Goal: Information Seeking & Learning: Understand process/instructions

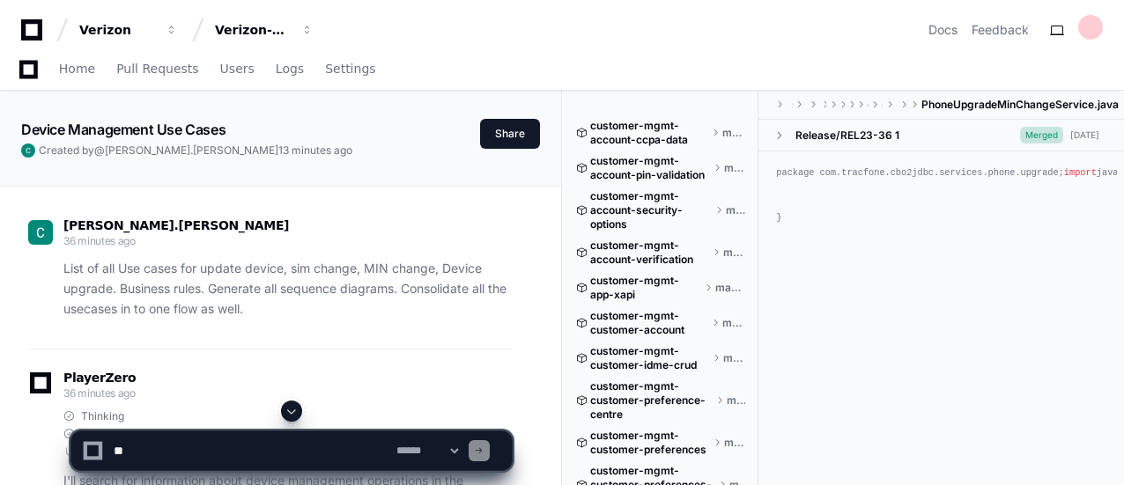
scroll to position [32307, 0]
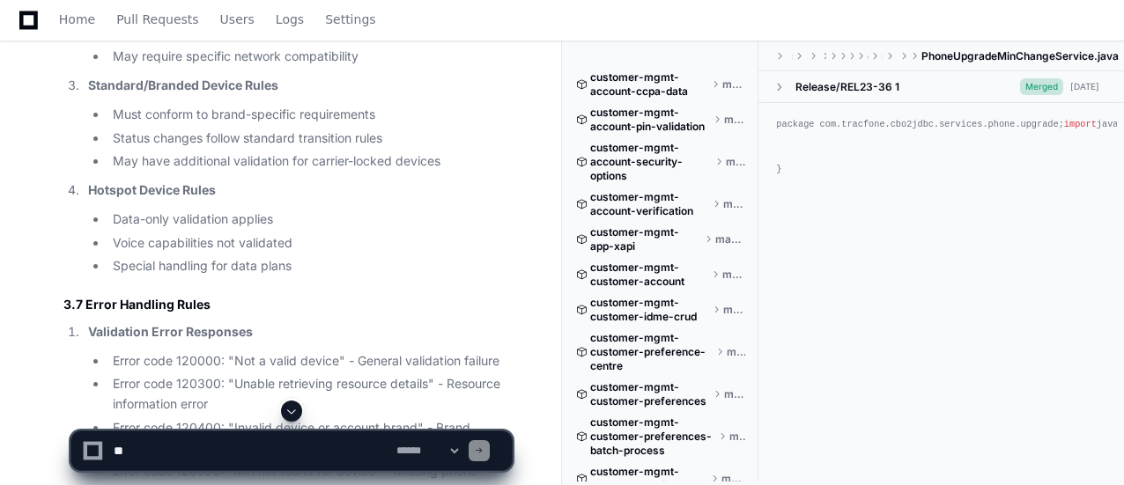
click at [291, 411] on span at bounding box center [292, 411] width 14 height 14
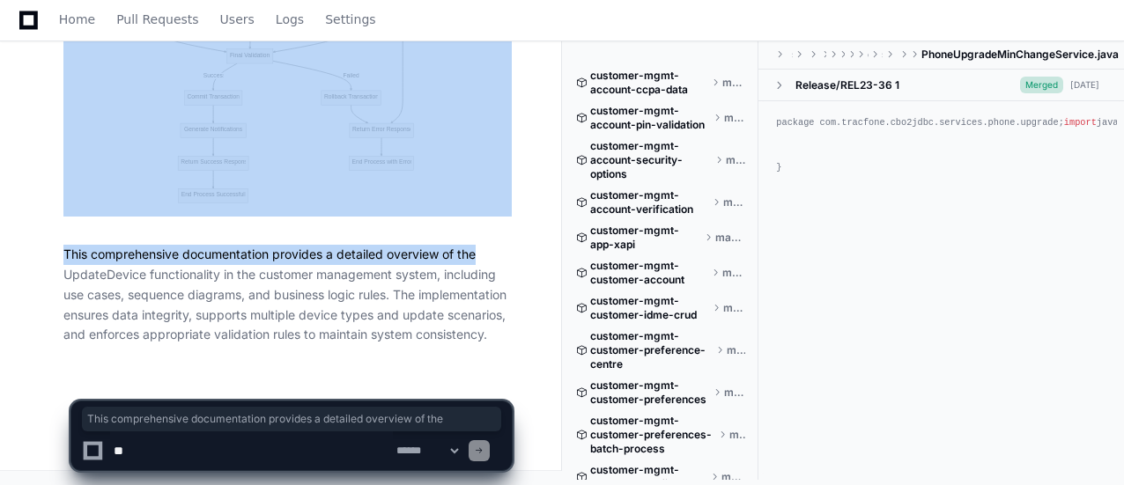
drag, startPoint x: 557, startPoint y: 232, endPoint x: 559, endPoint y: 167, distance: 64.3
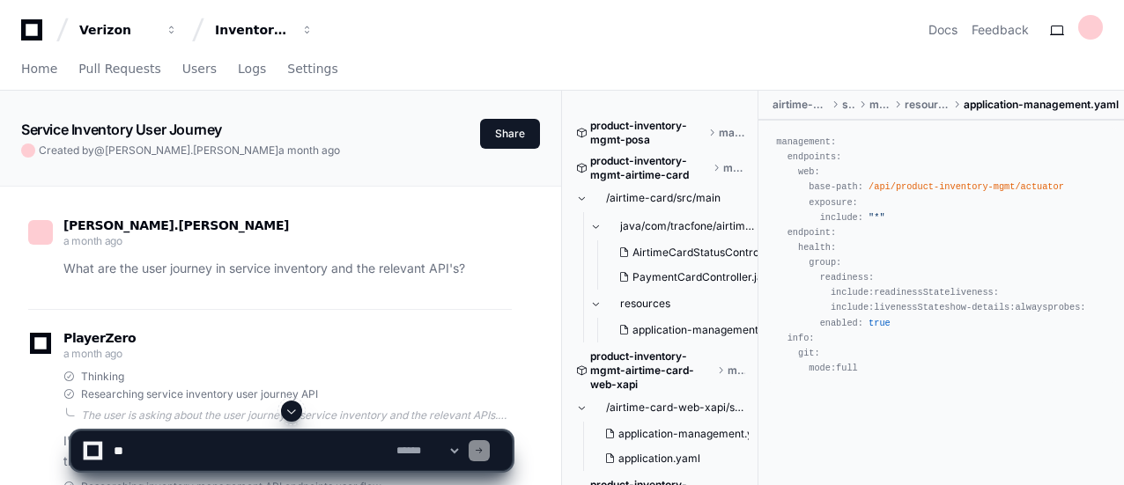
click at [164, 454] on textarea at bounding box center [251, 451] width 283 height 39
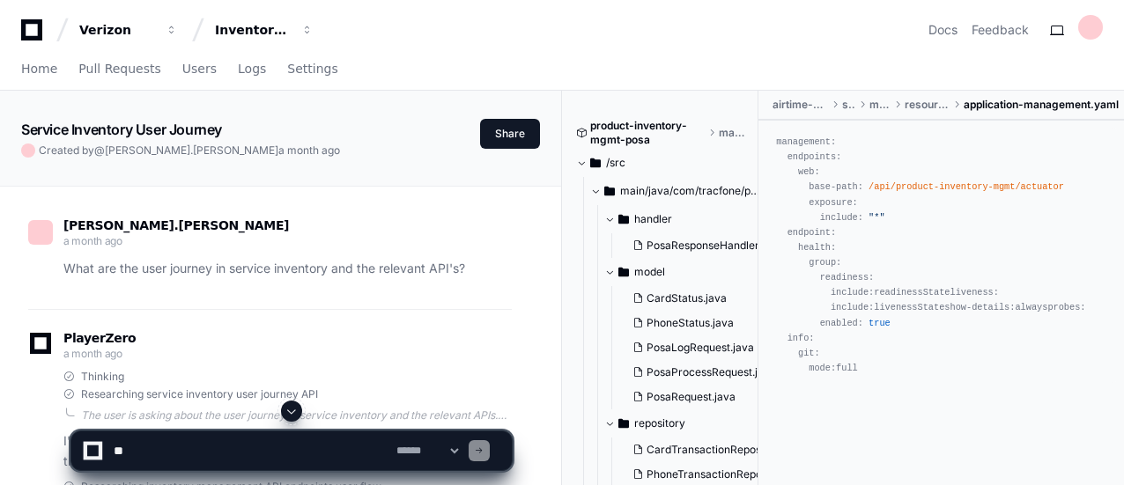
click at [164, 454] on textarea at bounding box center [251, 451] width 283 height 39
paste textarea "**********"
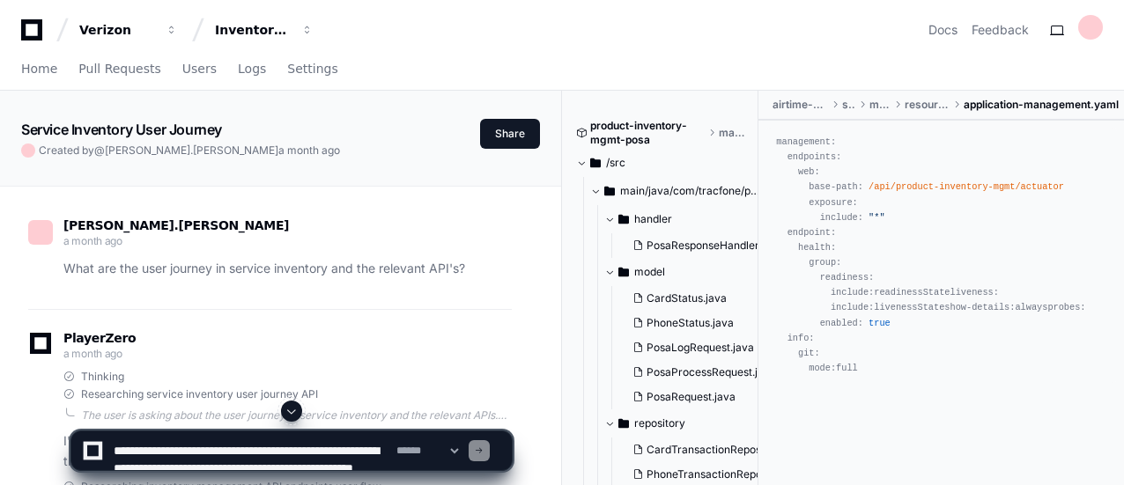
scroll to position [41, 0]
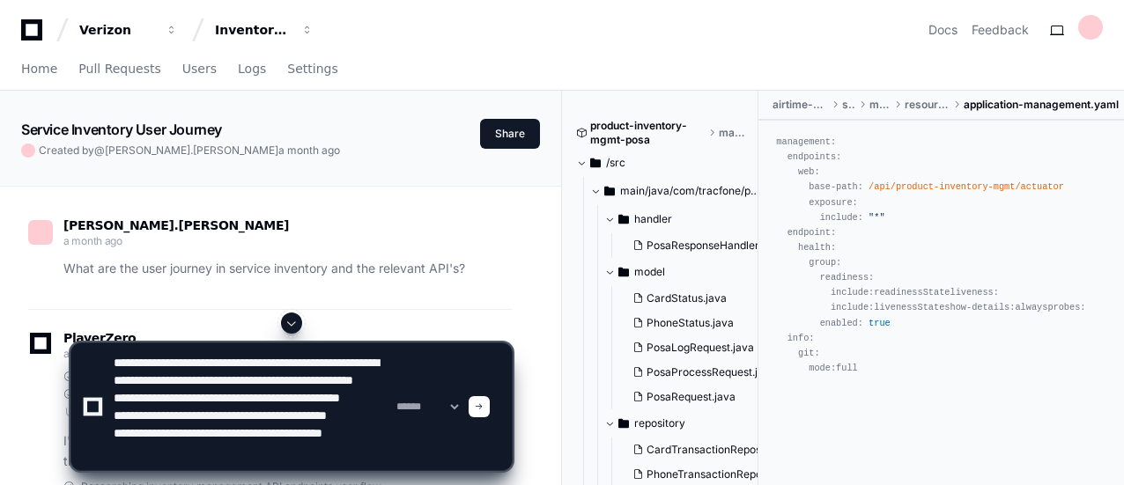
type textarea "**********"
click at [484, 405] on span at bounding box center [479, 407] width 9 height 9
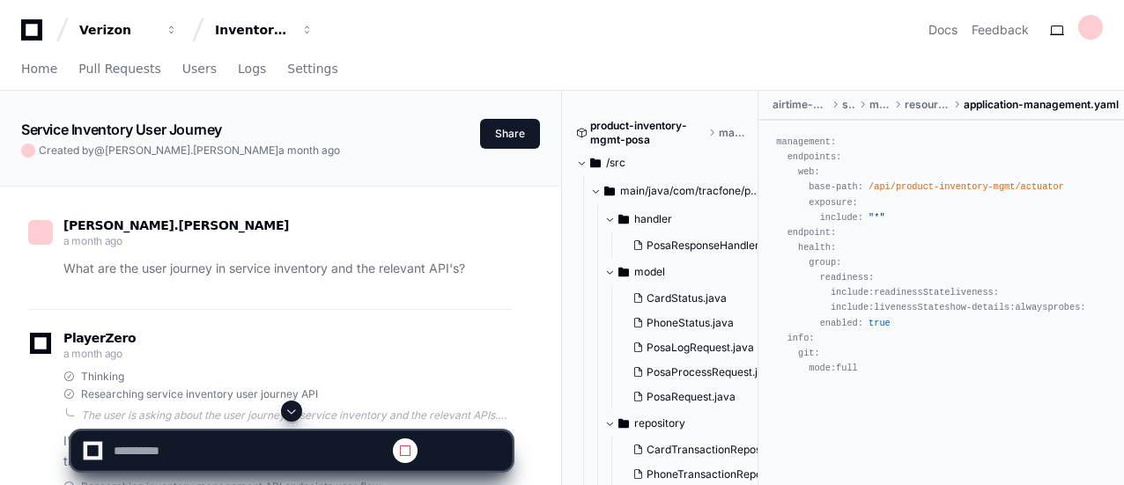
scroll to position [0, 0]
click at [285, 411] on span at bounding box center [292, 411] width 14 height 14
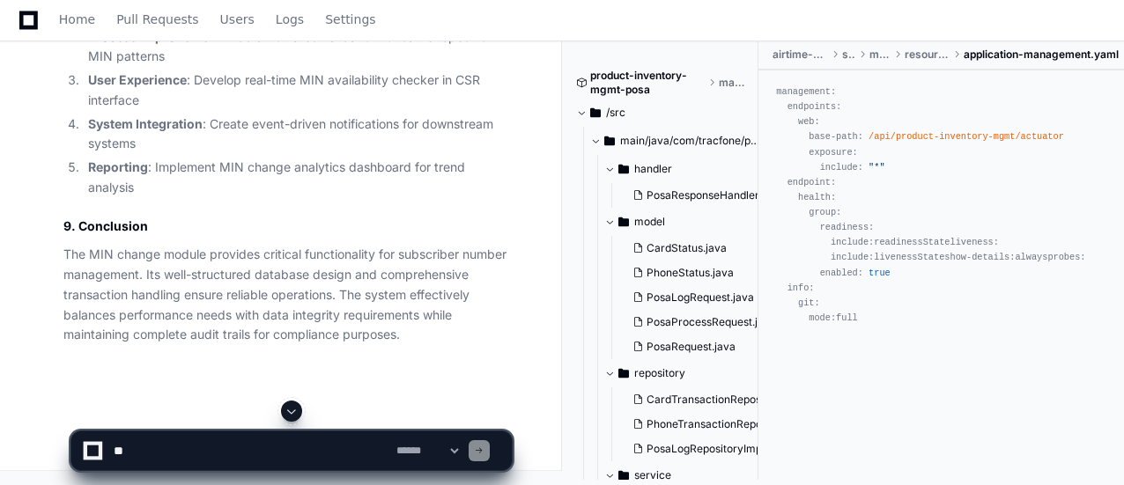
scroll to position [28475, 0]
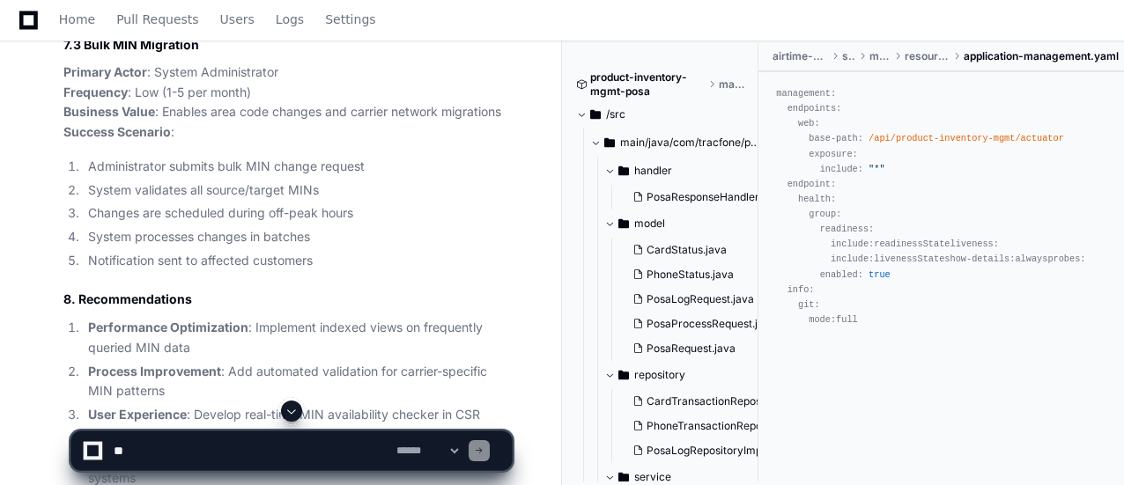
scroll to position [24916, 0]
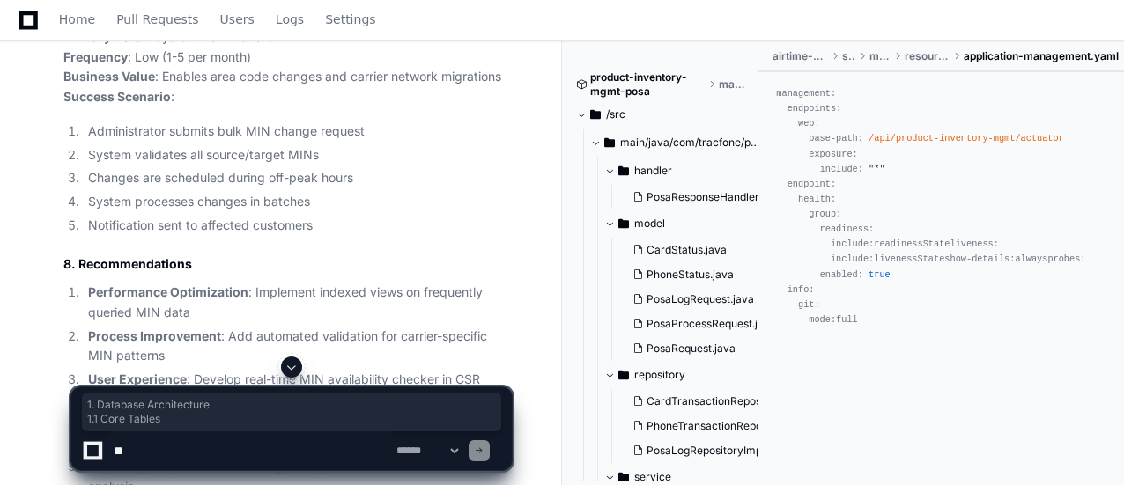
drag, startPoint x: 62, startPoint y: 144, endPoint x: 238, endPoint y: 167, distance: 177.6
click at [292, 366] on span at bounding box center [292, 367] width 14 height 14
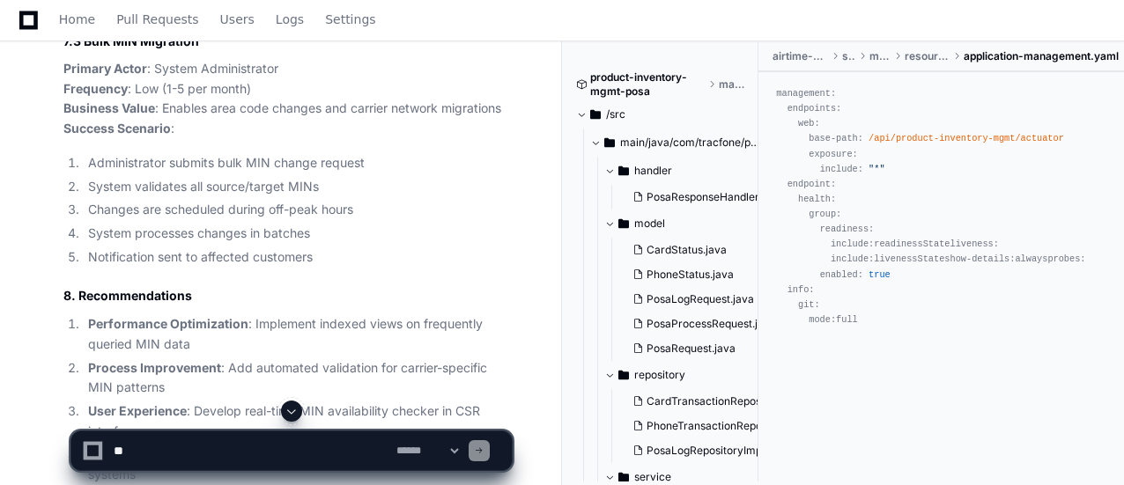
scroll to position [24849, 0]
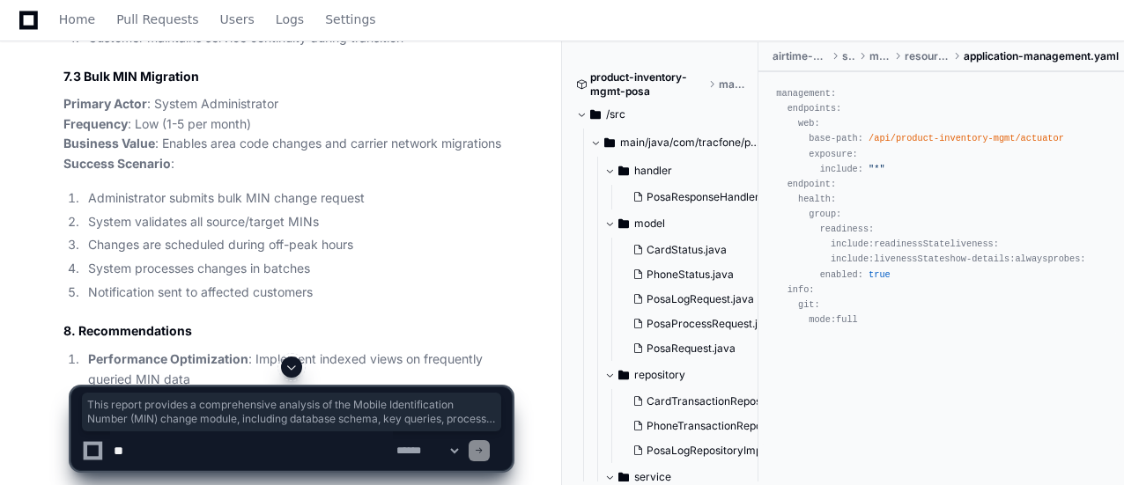
drag, startPoint x: 62, startPoint y: 90, endPoint x: 450, endPoint y: 173, distance: 397.2
copy p "This report provides a comprehensive analysis of the Mobile Identification Numb…"
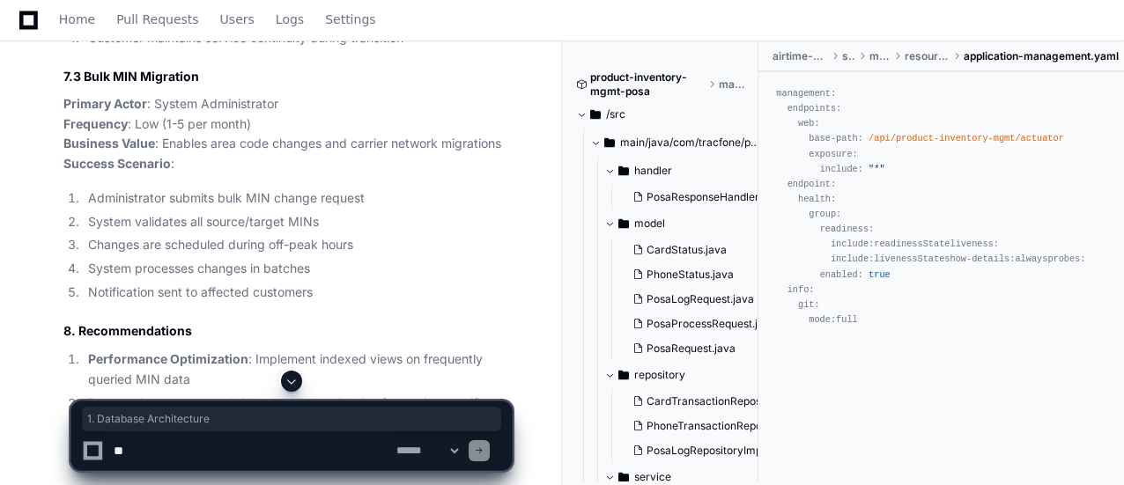
drag, startPoint x: 63, startPoint y: 210, endPoint x: 211, endPoint y: 211, distance: 147.1
copy h2 "1. Database Architecture"
drag, startPoint x: 63, startPoint y: 239, endPoint x: 151, endPoint y: 240, distance: 87.2
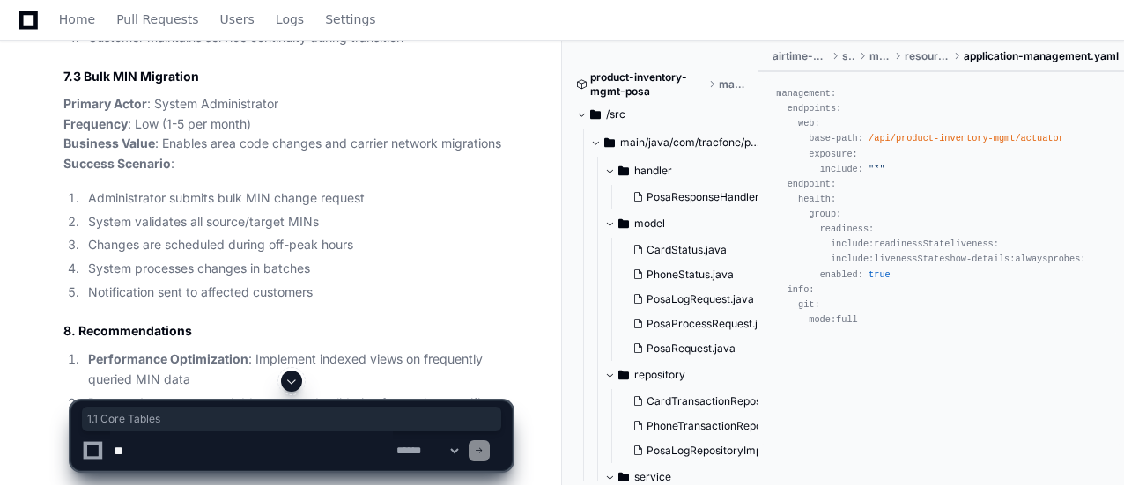
copy h3 "1.1 Core Tables"
drag, startPoint x: 63, startPoint y: 263, endPoint x: 97, endPoint y: 285, distance: 40.8
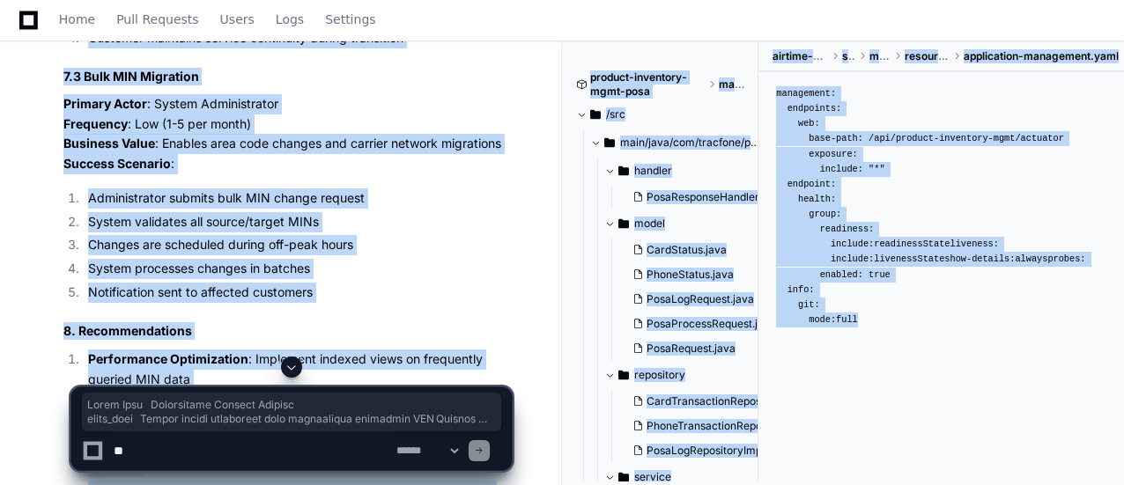
drag, startPoint x: 76, startPoint y: 281, endPoint x: 257, endPoint y: 363, distance: 199.1
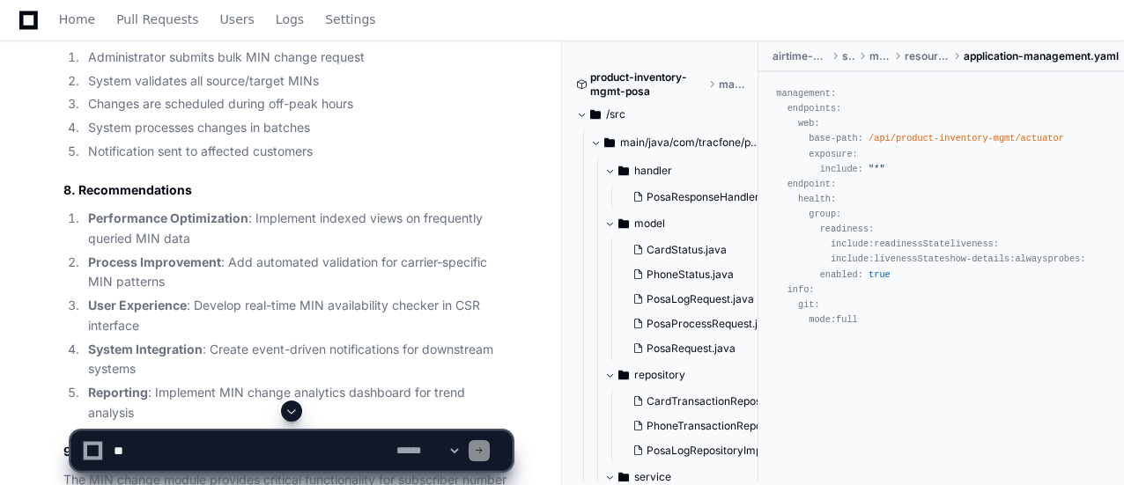
scroll to position [25025, 0]
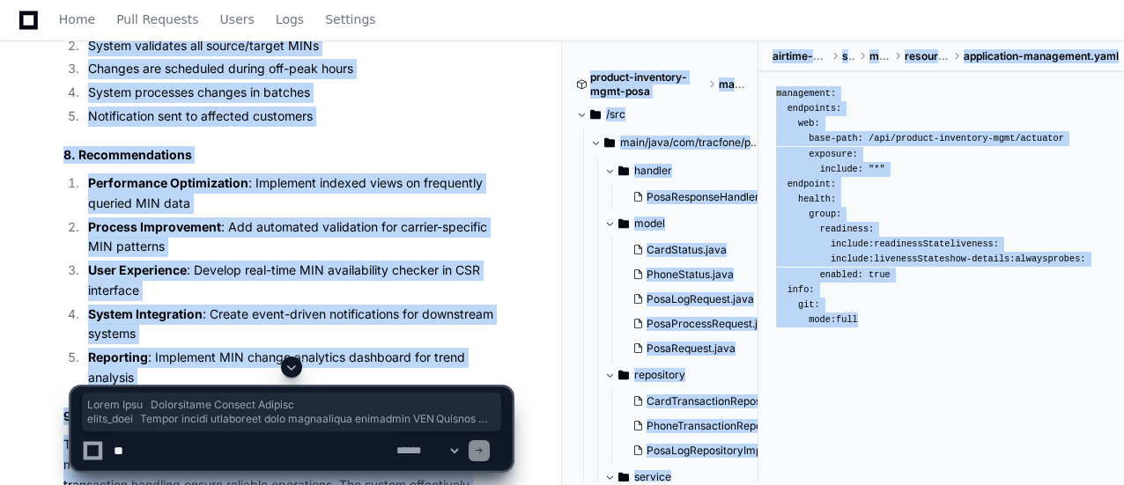
drag, startPoint x: 78, startPoint y: 108, endPoint x: 420, endPoint y: 366, distance: 428.5
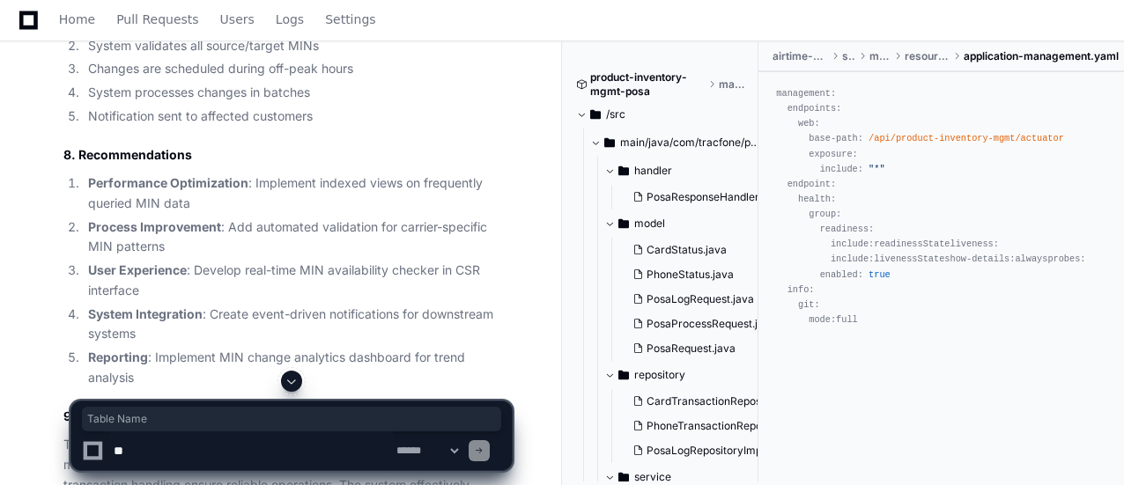
drag, startPoint x: 77, startPoint y: 107, endPoint x: 145, endPoint y: 107, distance: 68.7
copy th "Table Name"
drag, startPoint x: 196, startPoint y: 107, endPoint x: 267, endPoint y: 105, distance: 71.4
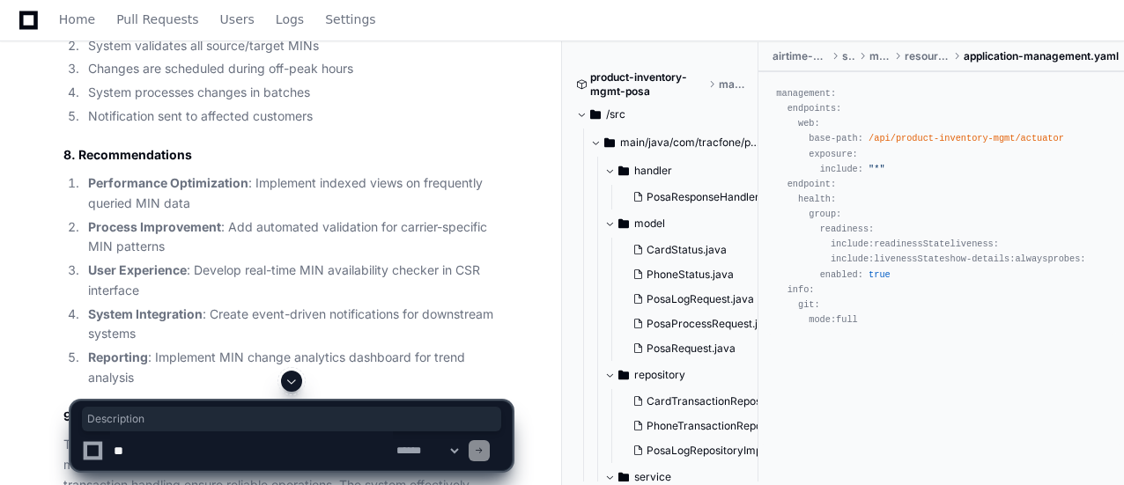
copy th "Description"
drag, startPoint x: 413, startPoint y: 103, endPoint x: 469, endPoint y: 107, distance: 55.6
copy th "Primary Purpose"
drag, startPoint x: 76, startPoint y: 155, endPoint x: 127, endPoint y: 161, distance: 51.5
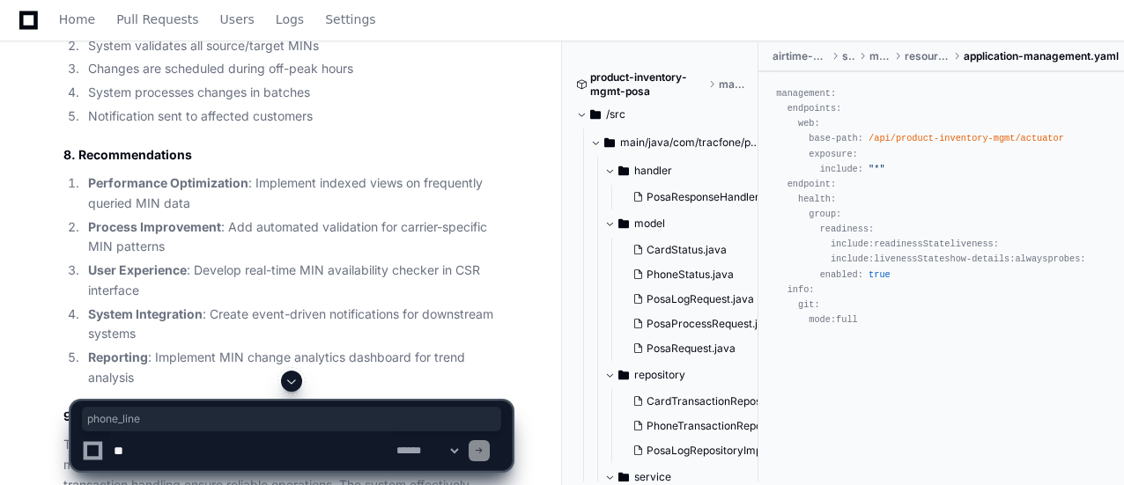
copy code "phone_line"
drag, startPoint x: 196, startPoint y: 139, endPoint x: 226, endPoint y: 172, distance: 44.3
copy td "Stores mobile subscriber line information including MIN"
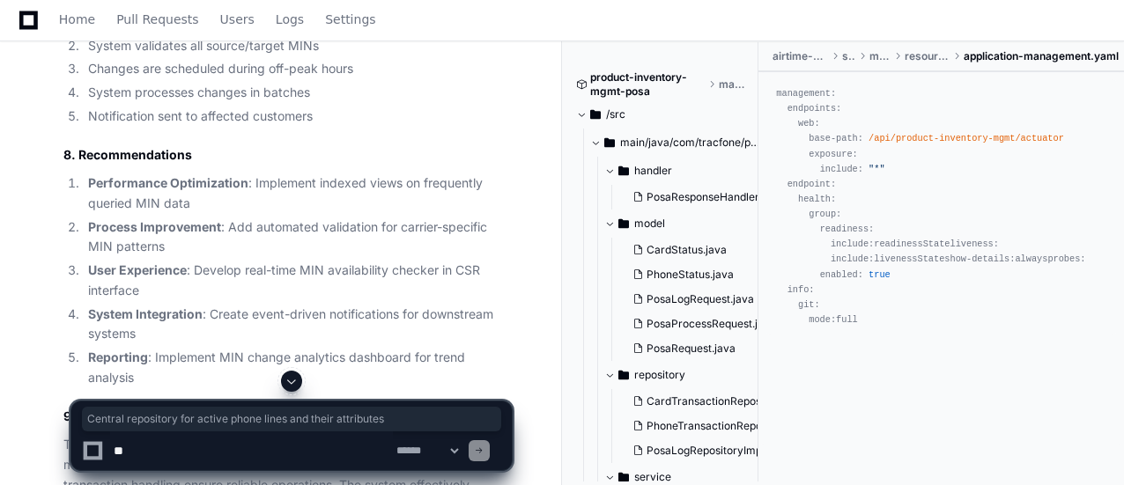
drag, startPoint x: 359, startPoint y: 139, endPoint x: 412, endPoint y: 171, distance: 62.4
copy td "Central repository for active phone lines and their attributes"
drag, startPoint x: 77, startPoint y: 156, endPoint x: 130, endPoint y: 164, distance: 54.3
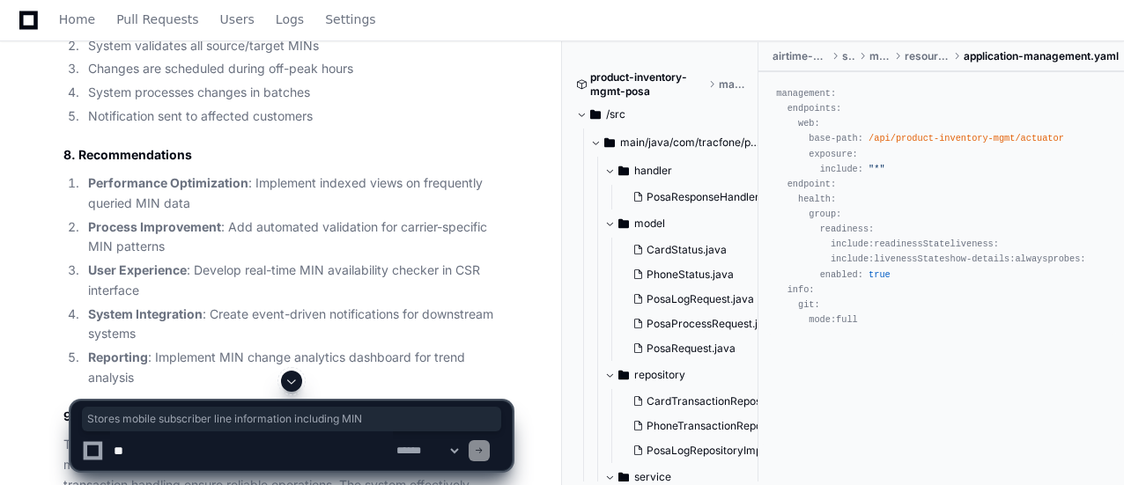
drag, startPoint x: 193, startPoint y: 141, endPoint x: 220, endPoint y: 174, distance: 42.5
drag, startPoint x: 359, startPoint y: 142, endPoint x: 409, endPoint y: 170, distance: 56.8
drag, startPoint x: 195, startPoint y: 206, endPoint x: 241, endPoint y: 221, distance: 49.0
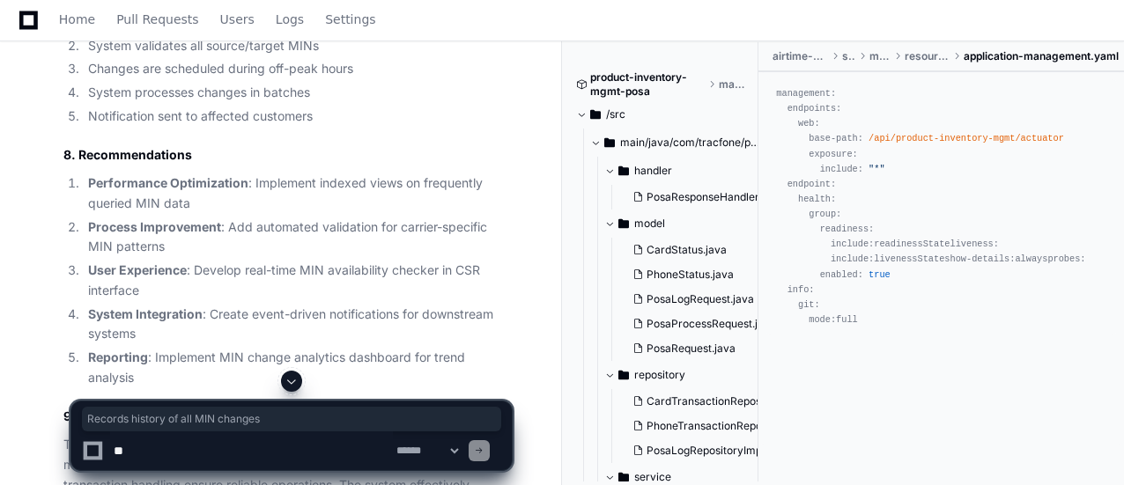
drag, startPoint x: 359, startPoint y: 200, endPoint x: 396, endPoint y: 230, distance: 47.6
drag, startPoint x: 197, startPoint y: 256, endPoint x: 307, endPoint y: 269, distance: 109.9
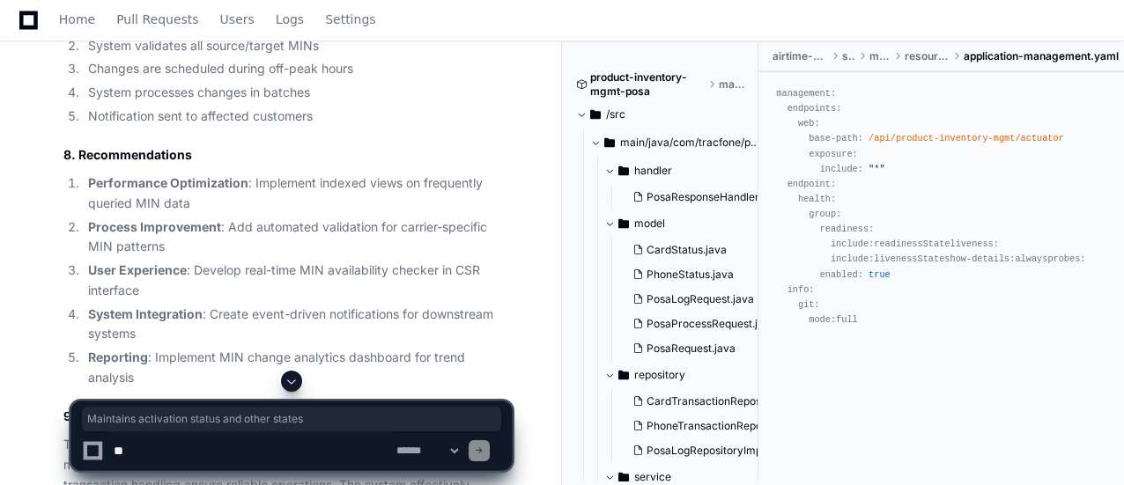
drag, startPoint x: 359, startPoint y: 253, endPoint x: 449, endPoint y: 274, distance: 92.3
drag, startPoint x: 195, startPoint y: 306, endPoint x: 259, endPoint y: 322, distance: 66.2
drag, startPoint x: 361, startPoint y: 300, endPoint x: 416, endPoint y: 331, distance: 63.2
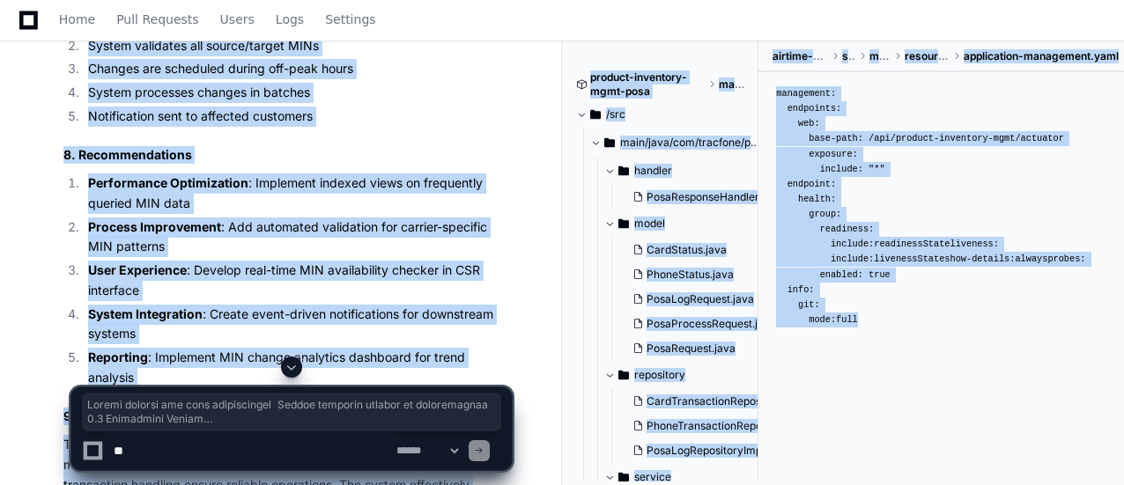
drag, startPoint x: 196, startPoint y: 353, endPoint x: 233, endPoint y: 369, distance: 40.3
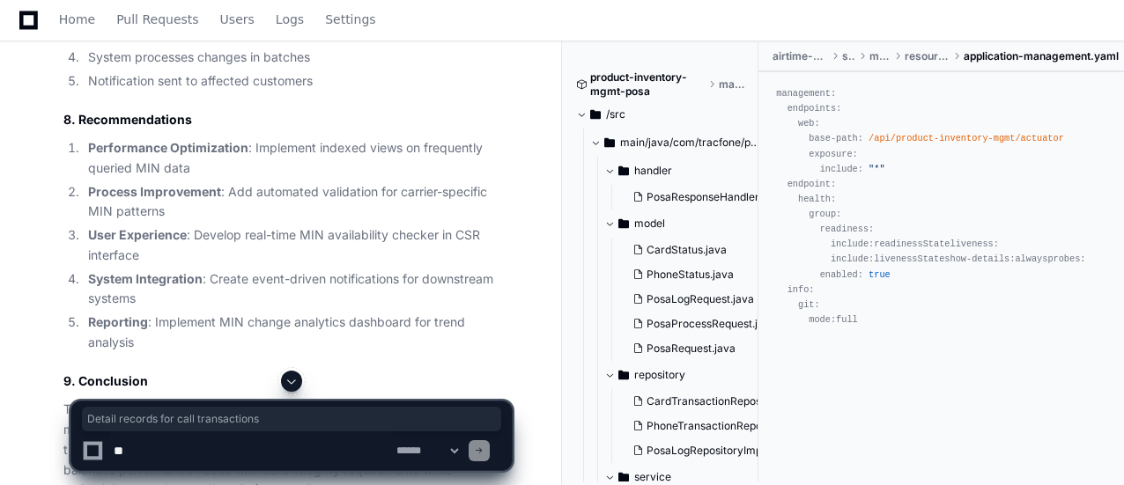
drag, startPoint x: 196, startPoint y: 322, endPoint x: 259, endPoint y: 335, distance: 63.9
drag, startPoint x: 361, startPoint y: 316, endPoint x: 424, endPoint y: 334, distance: 65.0
drag, startPoint x: 76, startPoint y: 177, endPoint x: 167, endPoint y: 186, distance: 92.0
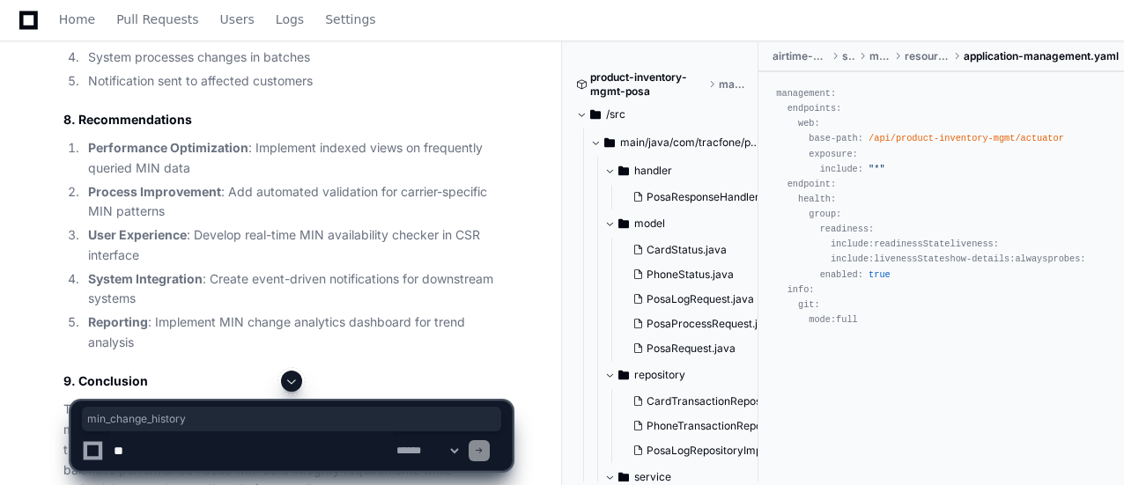
drag, startPoint x: 77, startPoint y: 229, endPoint x: 136, endPoint y: 232, distance: 59.1
drag, startPoint x: 78, startPoint y: 280, endPoint x: 132, endPoint y: 282, distance: 54.6
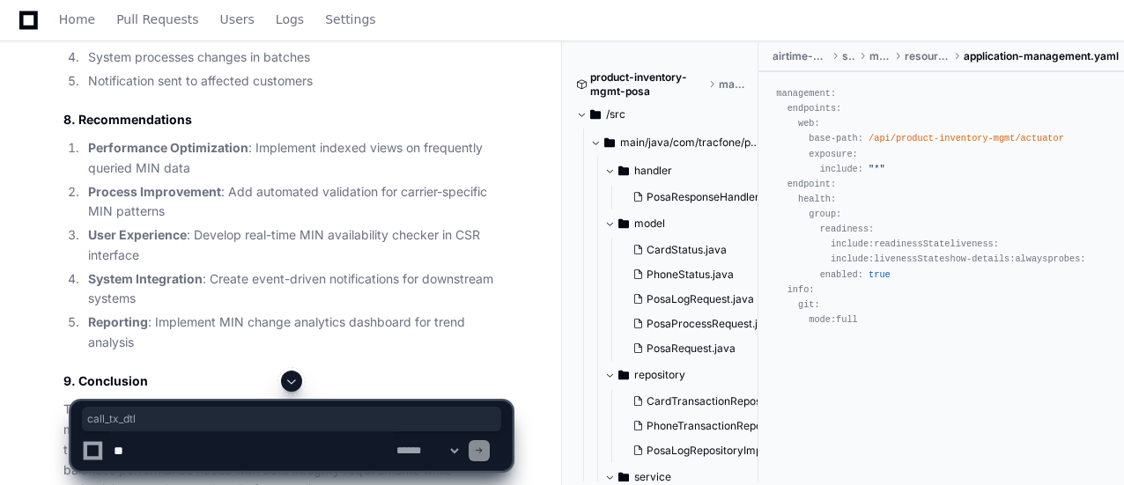
drag, startPoint x: 130, startPoint y: 330, endPoint x: 77, endPoint y: 333, distance: 53.8
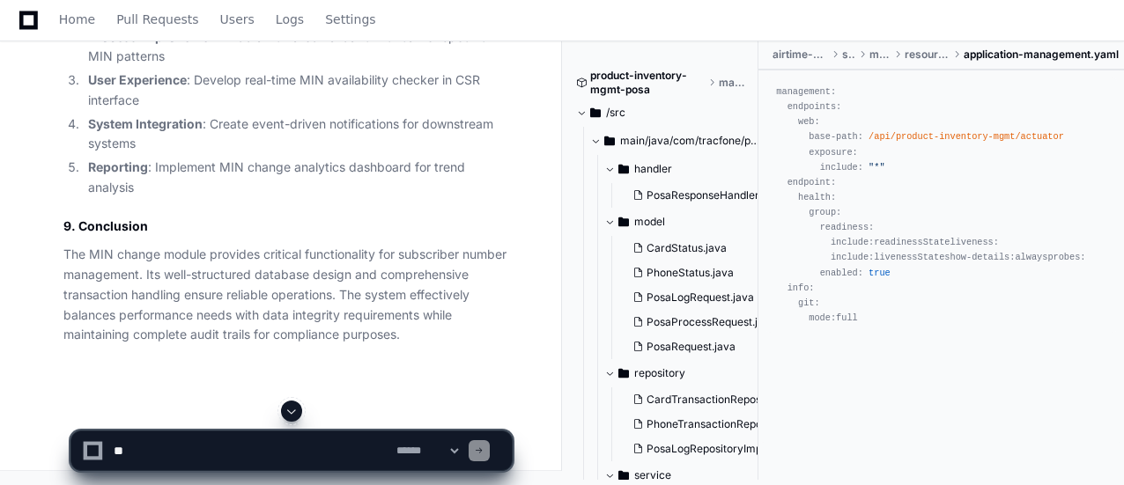
scroll to position [25307, 0]
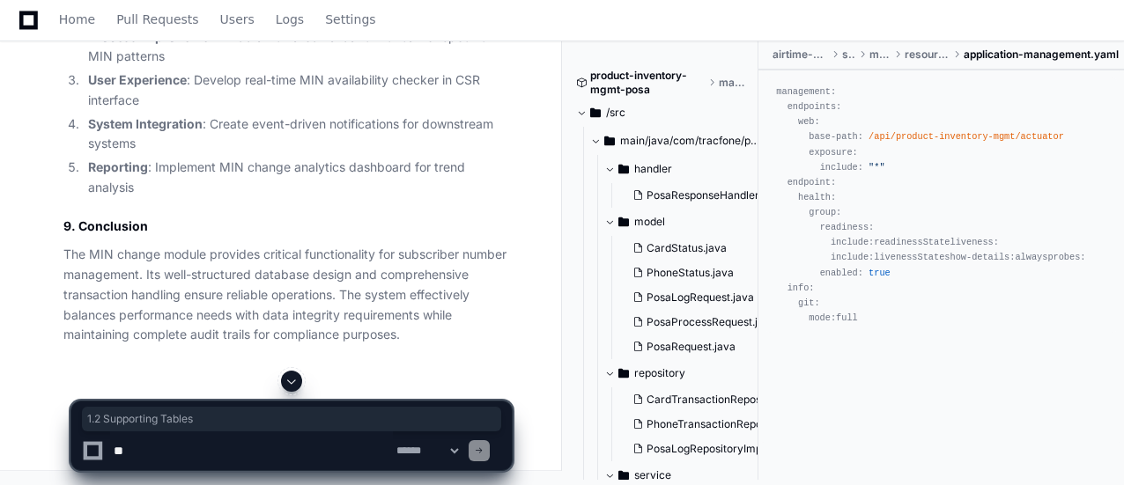
drag, startPoint x: 63, startPoint y: 133, endPoint x: 198, endPoint y: 136, distance: 135.7
drag, startPoint x: 78, startPoint y: 177, endPoint x: 115, endPoint y: 193, distance: 41.1
drag, startPoint x: 178, startPoint y: 184, endPoint x: 254, endPoint y: 188, distance: 75.8
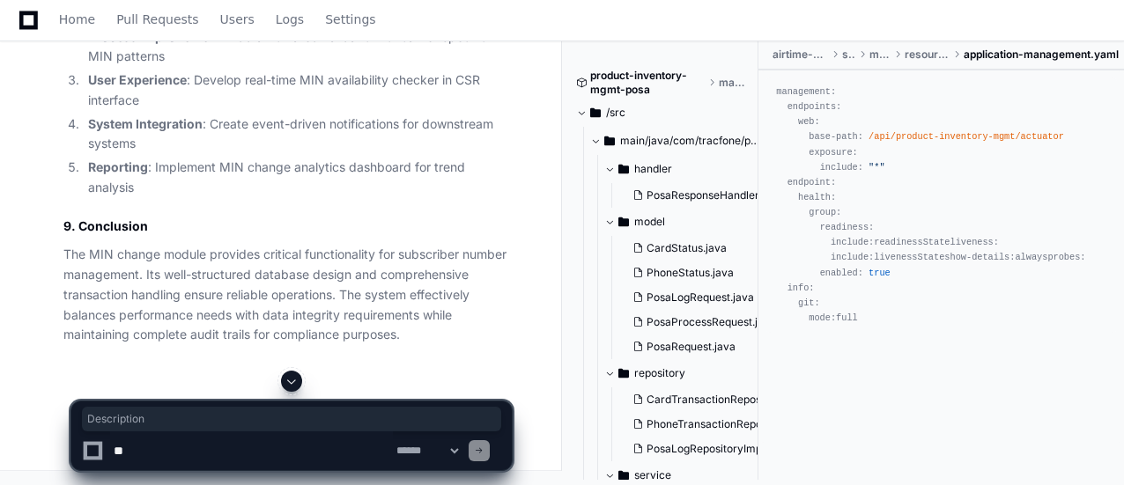
drag, startPoint x: 331, startPoint y: 181, endPoint x: 436, endPoint y: 191, distance: 105.3
drag, startPoint x: 78, startPoint y: 240, endPoint x: 148, endPoint y: 239, distance: 70.5
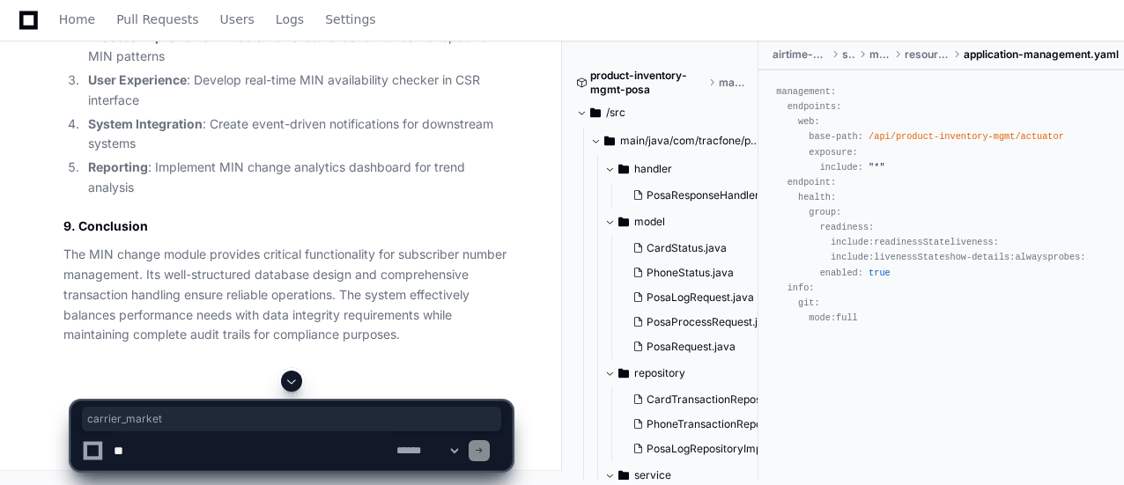
drag, startPoint x: 331, startPoint y: 228, endPoint x: 446, endPoint y: 242, distance: 115.4
drag, startPoint x: 76, startPoint y: 280, endPoint x: 136, endPoint y: 288, distance: 60.4
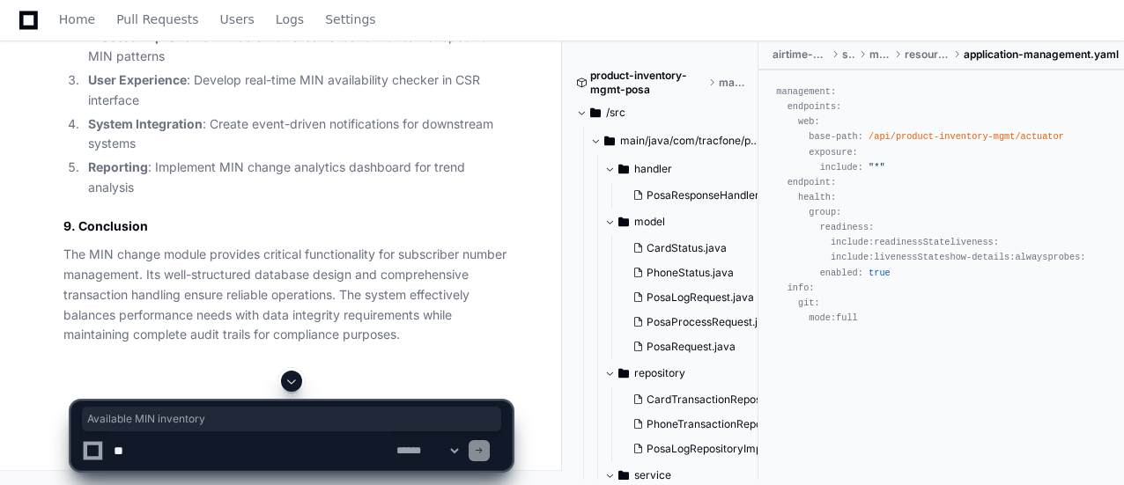
drag, startPoint x: 174, startPoint y: 273, endPoint x: 293, endPoint y: 285, distance: 119.5
drag, startPoint x: 329, startPoint y: 270, endPoint x: 458, endPoint y: 285, distance: 129.4
drag, startPoint x: 79, startPoint y: 324, endPoint x: 107, endPoint y: 327, distance: 28.3
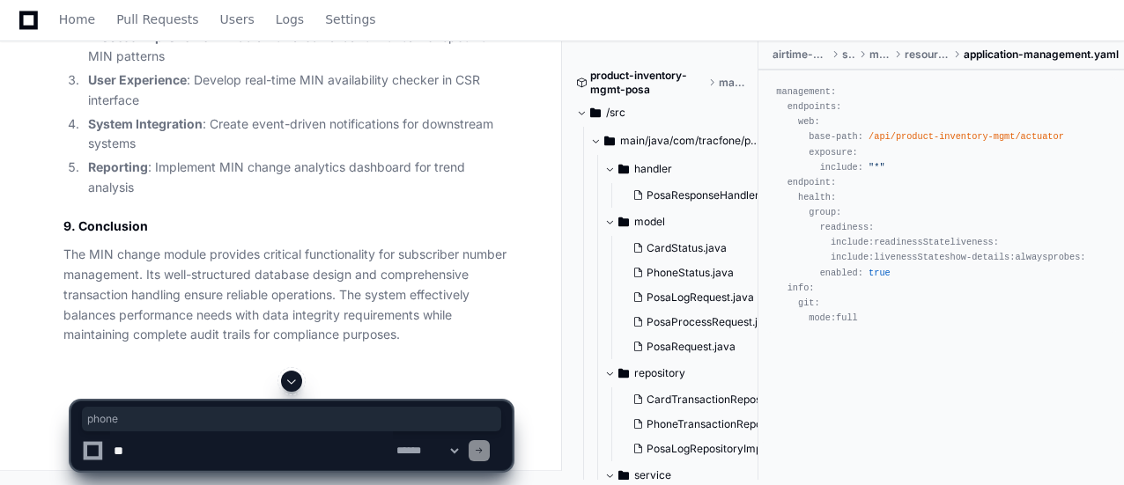
drag, startPoint x: 175, startPoint y: 314, endPoint x: 283, endPoint y: 329, distance: 108.6
drag, startPoint x: 332, startPoint y: 313, endPoint x: 436, endPoint y: 333, distance: 105.9
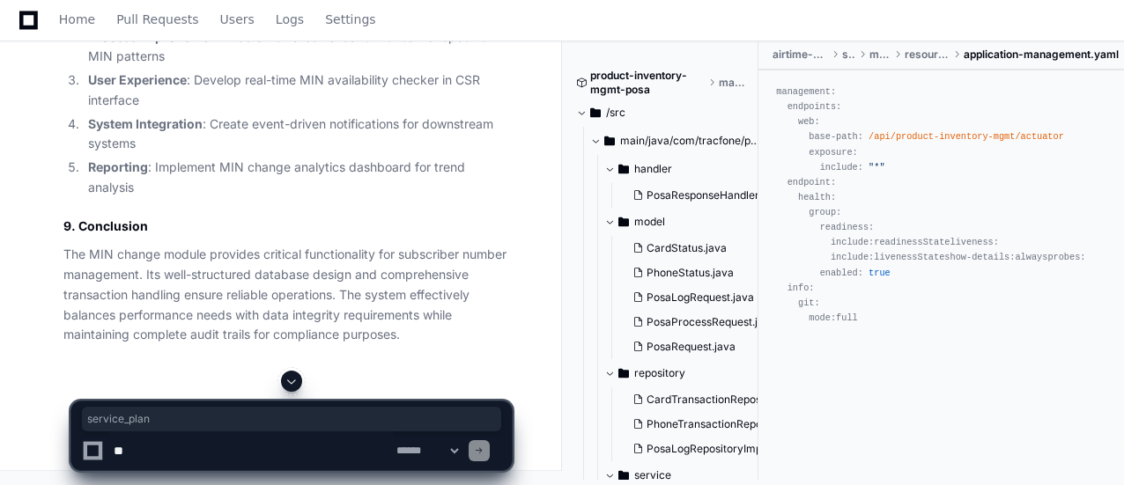
drag, startPoint x: 77, startPoint y: 366, endPoint x: 137, endPoint y: 369, distance: 60.0
drag, startPoint x: 175, startPoint y: 368, endPoint x: 272, endPoint y: 369, distance: 96.9
drag, startPoint x: 77, startPoint y: 367, endPoint x: 137, endPoint y: 369, distance: 60.8
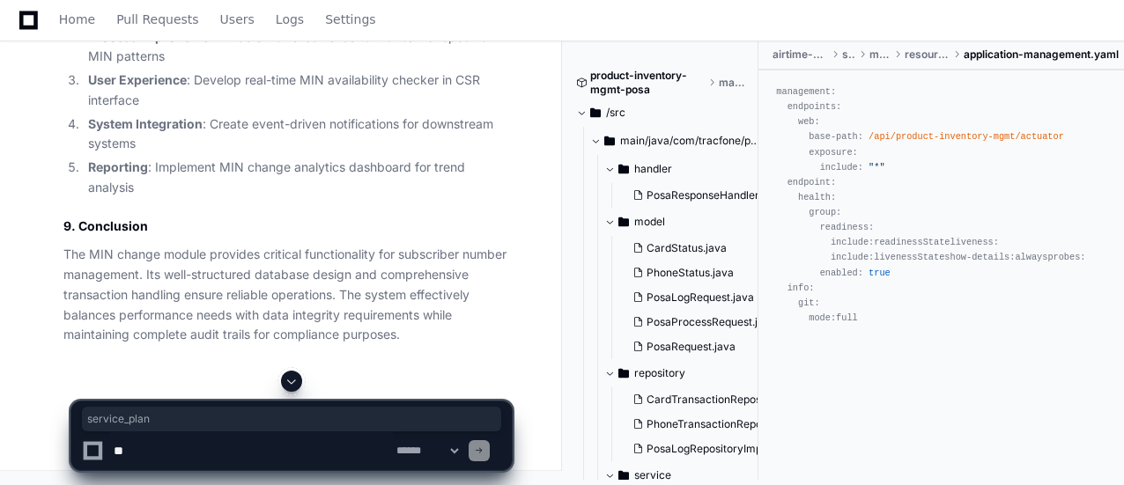
drag, startPoint x: 176, startPoint y: 362, endPoint x: 272, endPoint y: 369, distance: 96.3
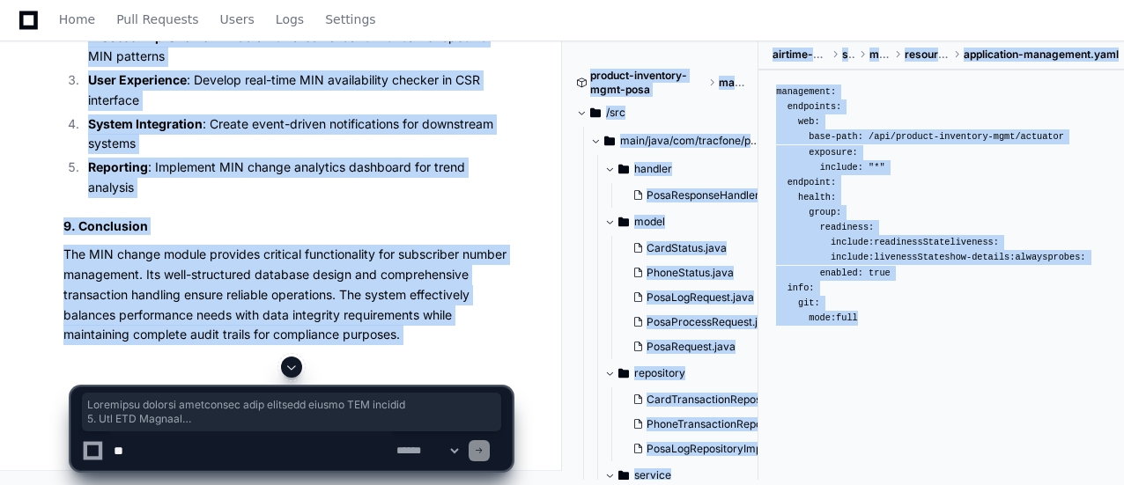
drag, startPoint x: 328, startPoint y: 359, endPoint x: 476, endPoint y: 373, distance: 148.7
click at [476, 373] on div at bounding box center [291, 367] width 442 height 21
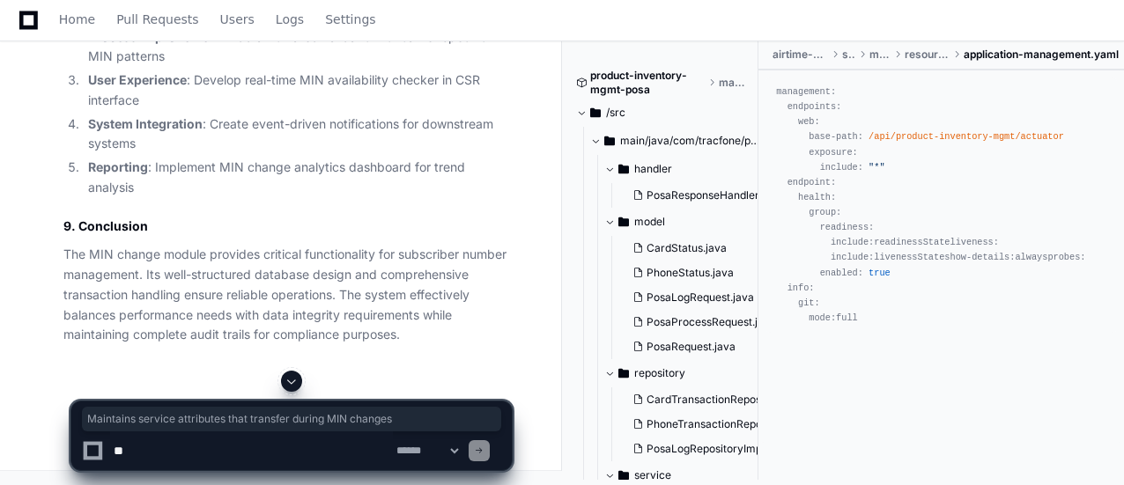
drag, startPoint x: 475, startPoint y: 371, endPoint x: 333, endPoint y: 360, distance: 142.2
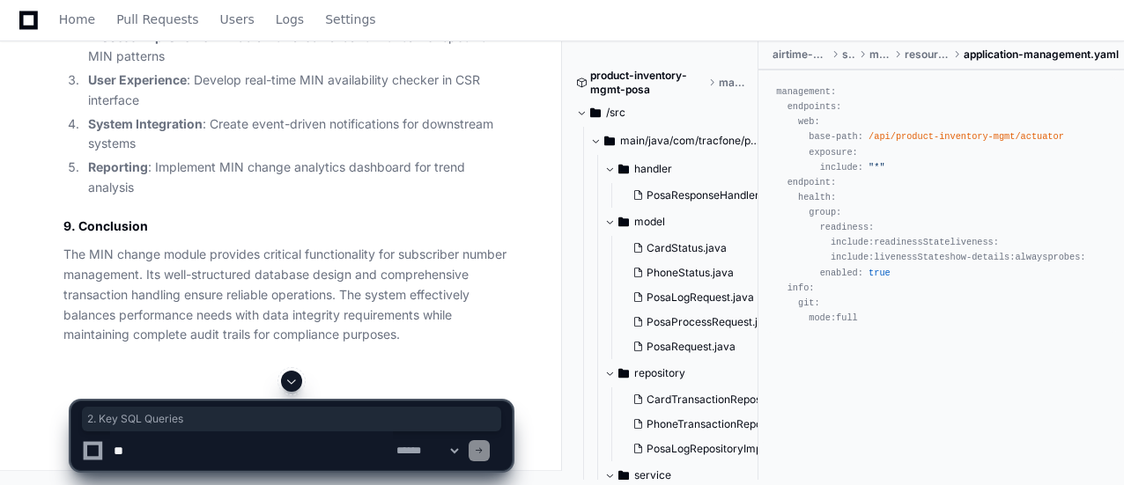
drag, startPoint x: 62, startPoint y: 168, endPoint x: 180, endPoint y: 169, distance: 118.1
drag, startPoint x: 63, startPoint y: 193, endPoint x: 286, endPoint y: 204, distance: 224.1
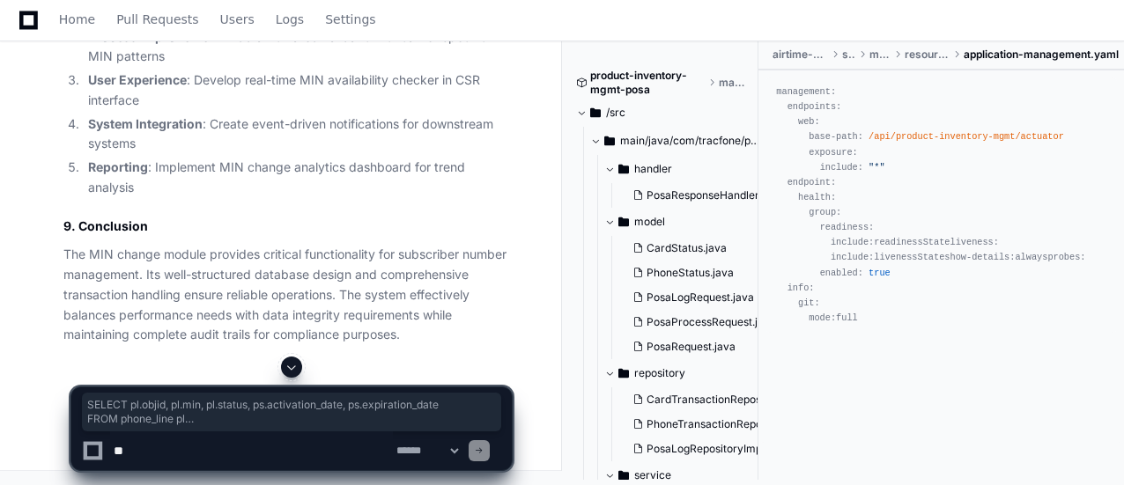
drag, startPoint x: 72, startPoint y: 223, endPoint x: 196, endPoint y: 274, distance: 134.3
drag, startPoint x: 62, startPoint y: 313, endPoint x: 134, endPoint y: 338, distance: 76.6
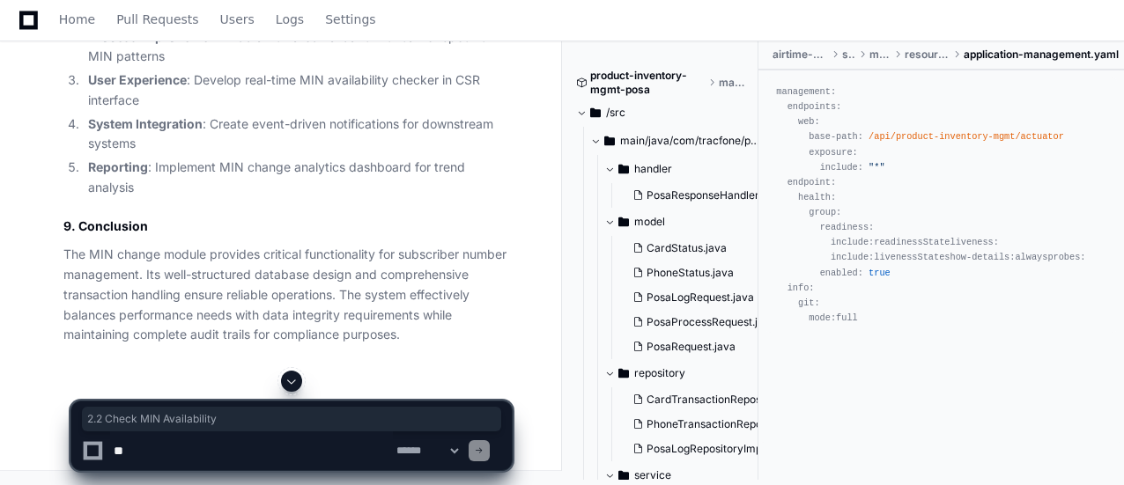
drag, startPoint x: 64, startPoint y: 52, endPoint x: 234, endPoint y: 58, distance: 170.1
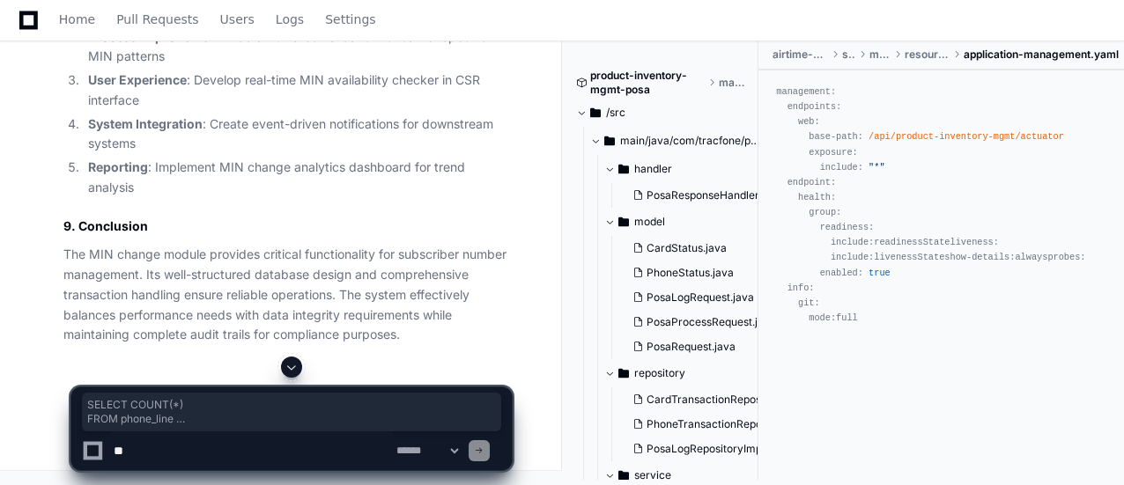
drag, startPoint x: 75, startPoint y: 80, endPoint x: 222, endPoint y: 130, distance: 155.2
drag, startPoint x: 60, startPoint y: 210, endPoint x: 255, endPoint y: 218, distance: 194.9
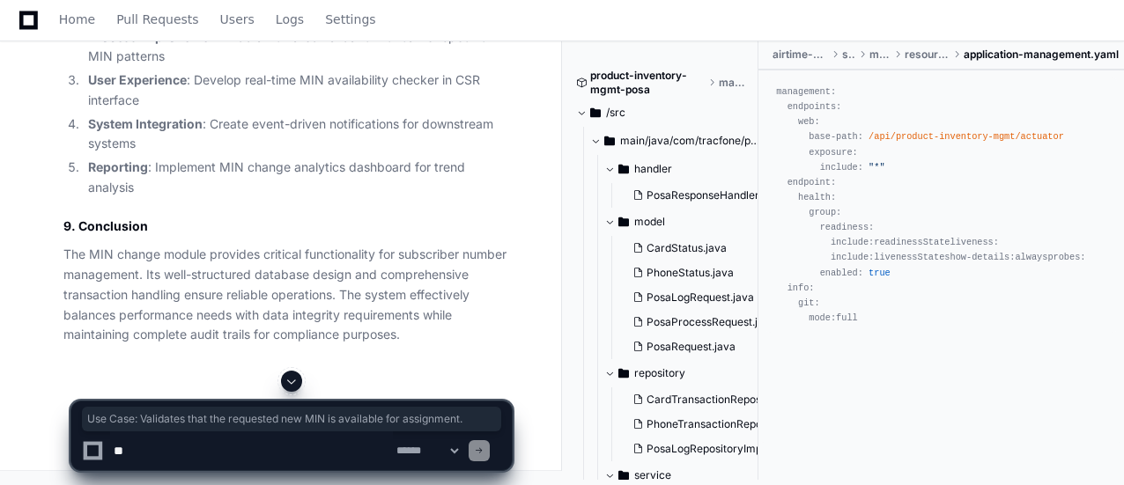
drag, startPoint x: 63, startPoint y: 167, endPoint x: 506, endPoint y: 172, distance: 442.3
drag, startPoint x: 64, startPoint y: 205, endPoint x: 253, endPoint y: 207, distance: 188.5
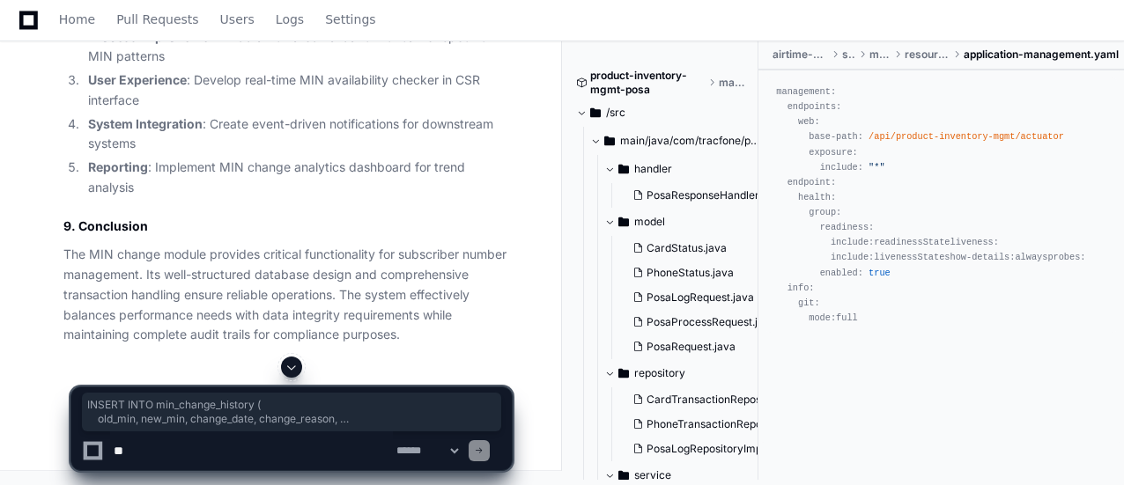
drag, startPoint x: 70, startPoint y: 236, endPoint x: 85, endPoint y: 327, distance: 92.0
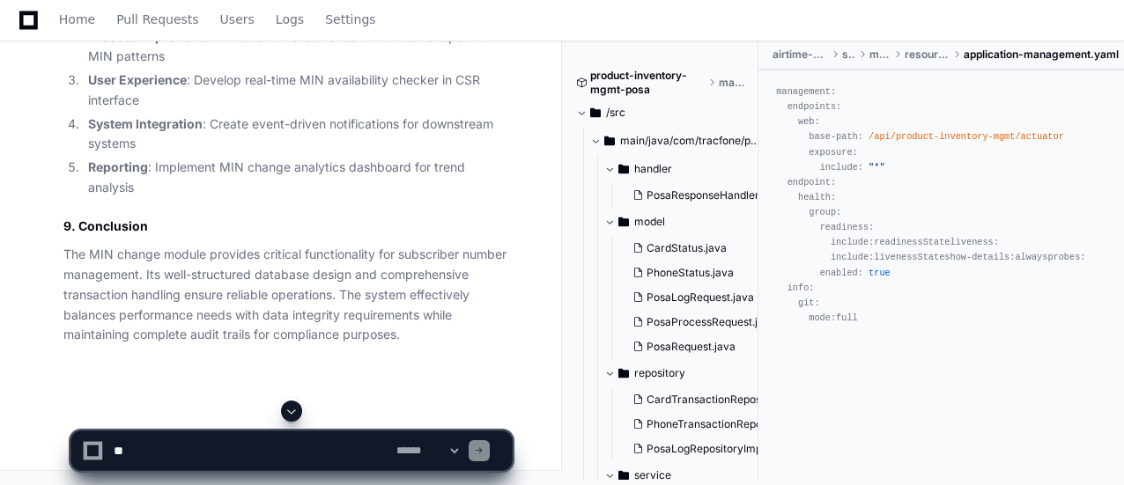
scroll to position [25977, 0]
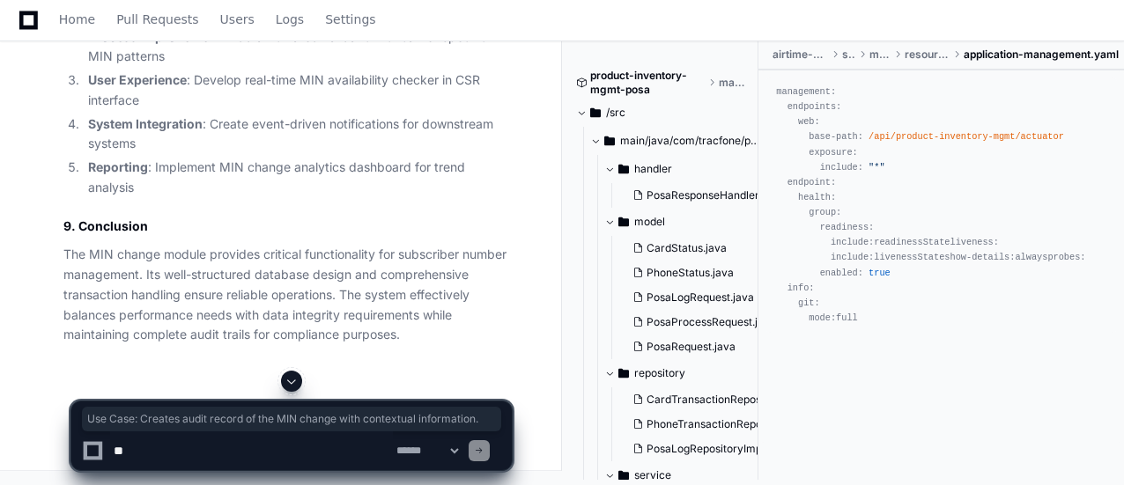
drag, startPoint x: 62, startPoint y: 265, endPoint x: 134, endPoint y: 284, distance: 74.6
drag, startPoint x: 63, startPoint y: 322, endPoint x: 249, endPoint y: 325, distance: 186.8
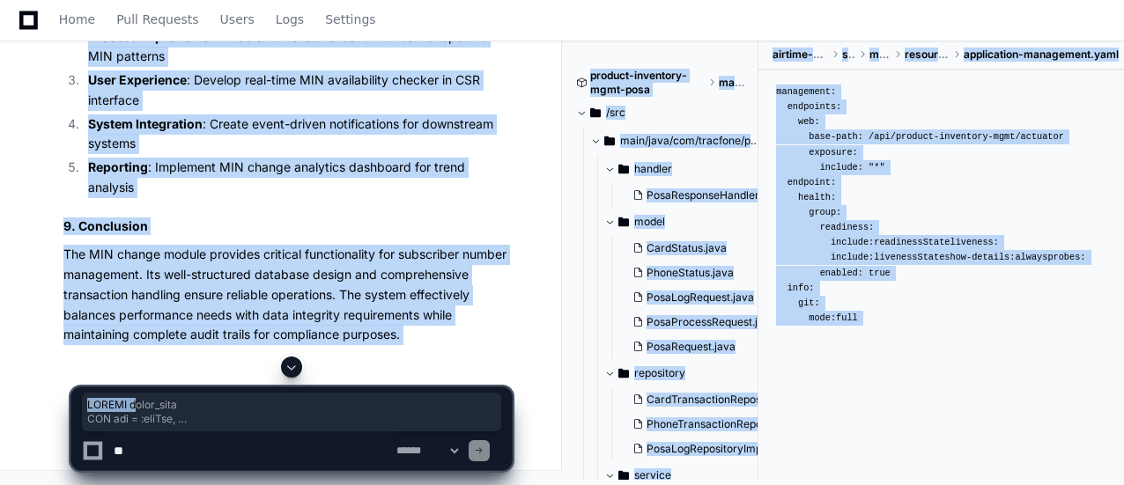
drag, startPoint x: 72, startPoint y: 348, endPoint x: 137, endPoint y: 396, distance: 81.2
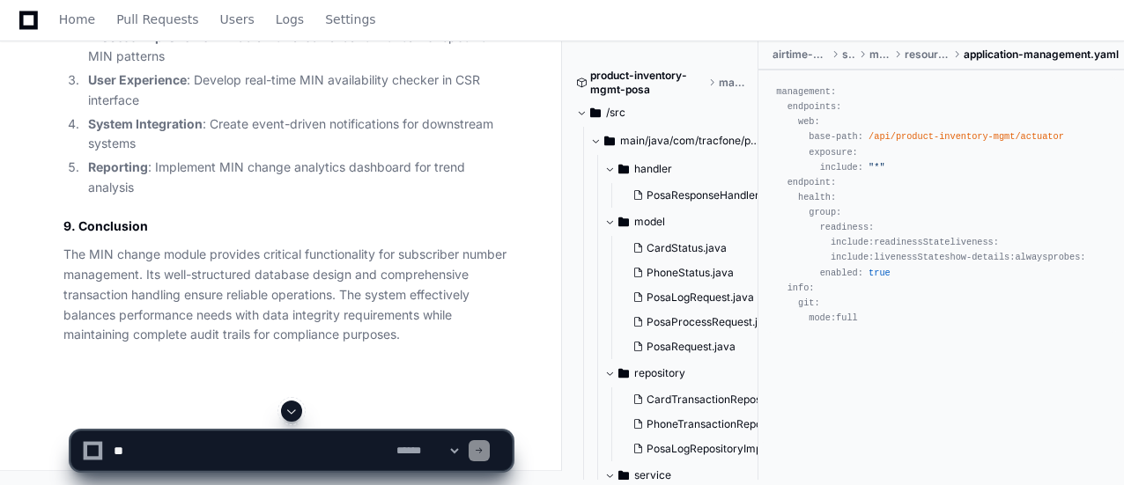
scroll to position [26259, 0]
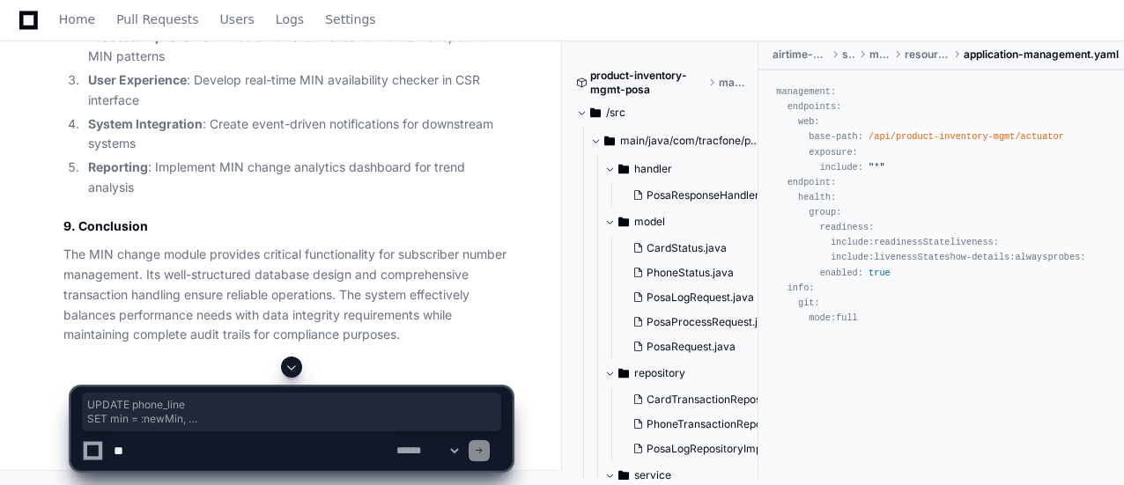
drag, startPoint x: 72, startPoint y: 68, endPoint x: 225, endPoint y: 130, distance: 164.4
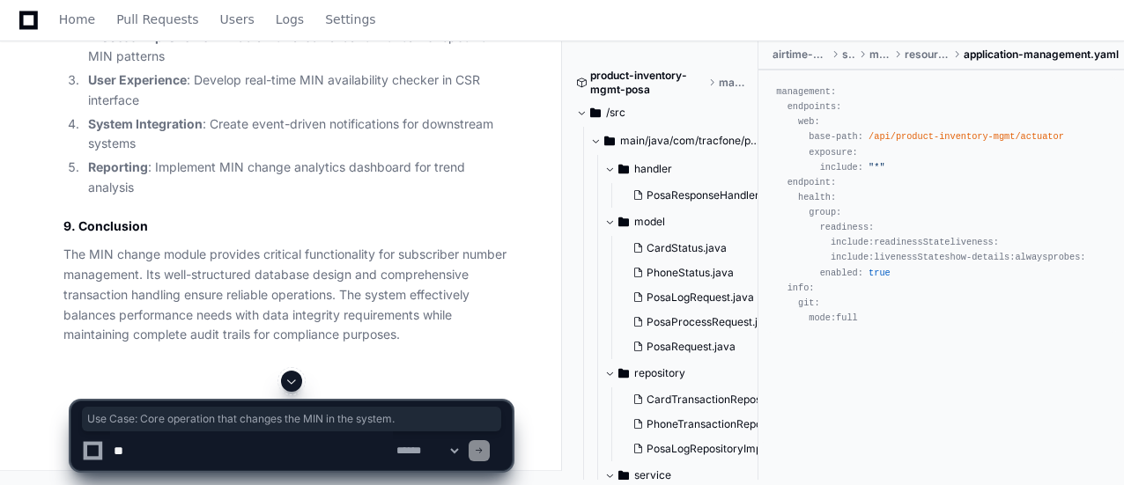
drag, startPoint x: 61, startPoint y: 168, endPoint x: 425, endPoint y: 175, distance: 363.9
drag, startPoint x: 64, startPoint y: 206, endPoint x: 255, endPoint y: 212, distance: 190.4
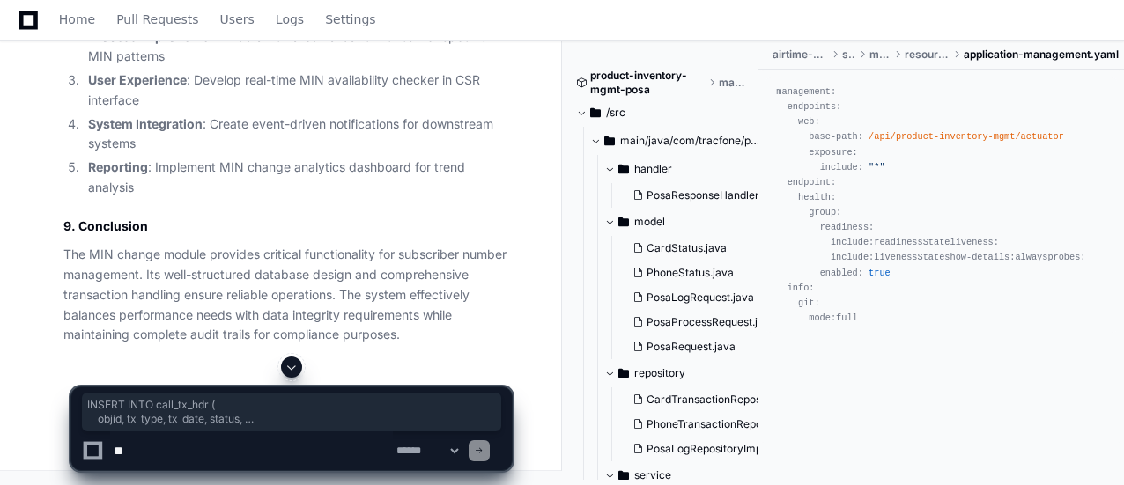
drag, startPoint x: 74, startPoint y: 241, endPoint x: 86, endPoint y: 328, distance: 88.1
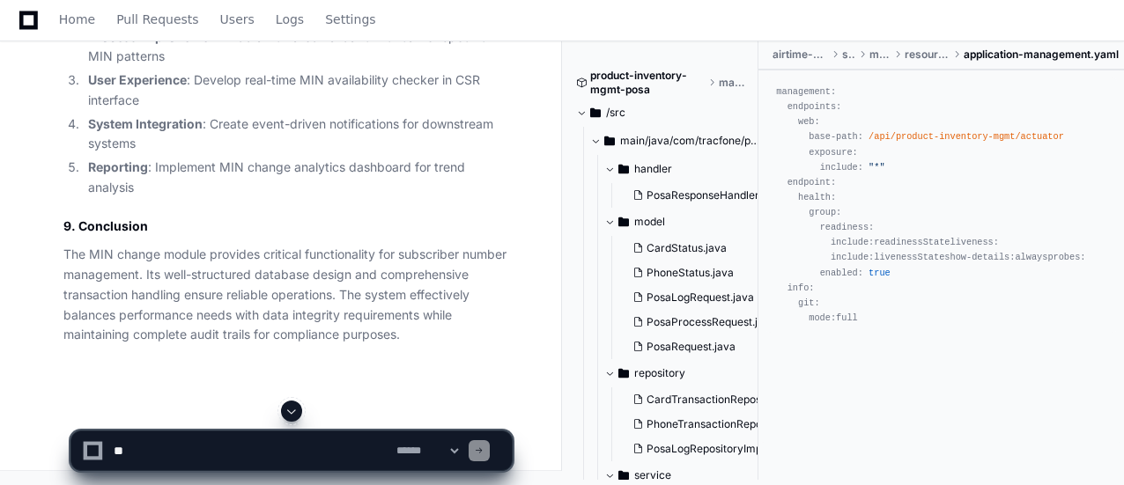
scroll to position [26435, 0]
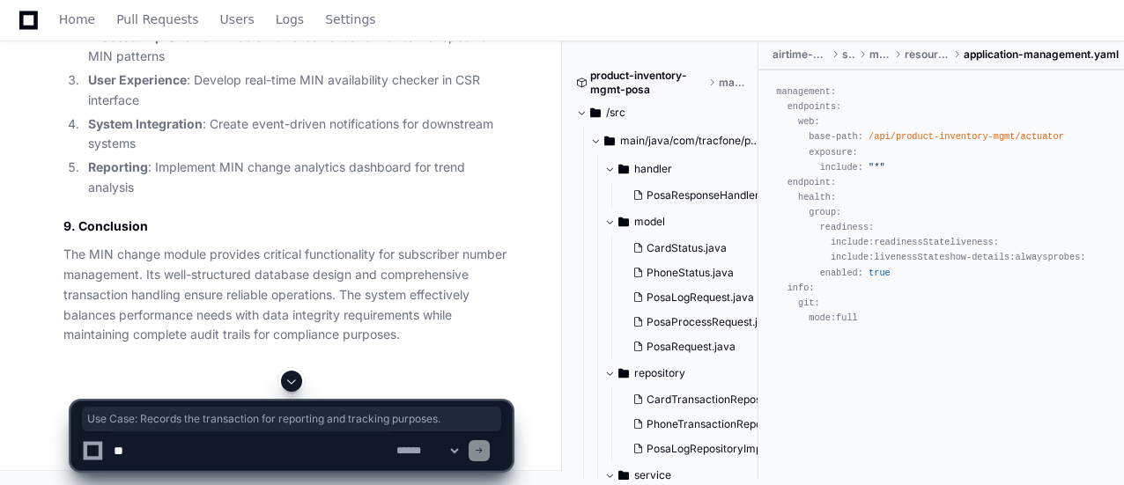
drag, startPoint x: 62, startPoint y: 192, endPoint x: 480, endPoint y: 198, distance: 418.5
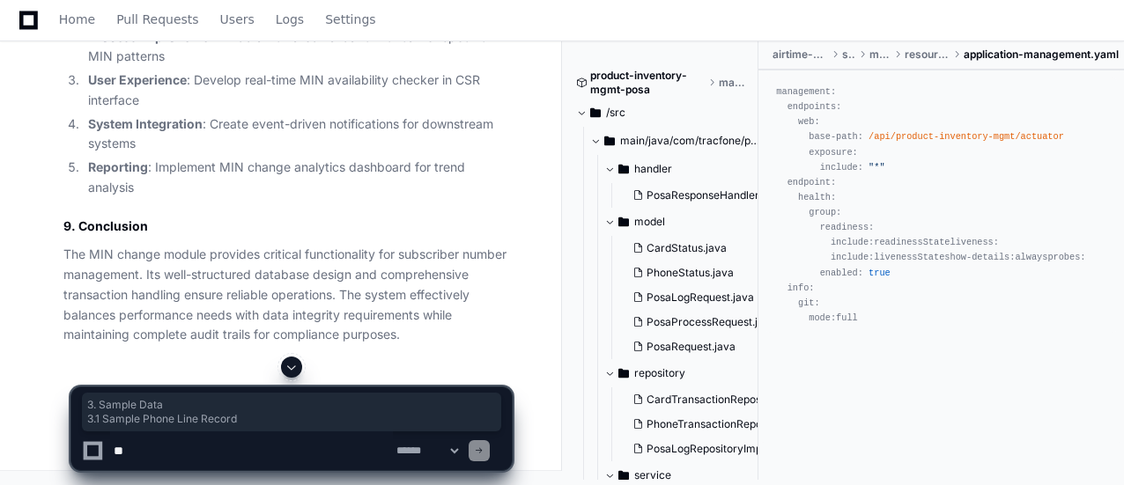
drag, startPoint x: 63, startPoint y: 234, endPoint x: 246, endPoint y: 261, distance: 184.3
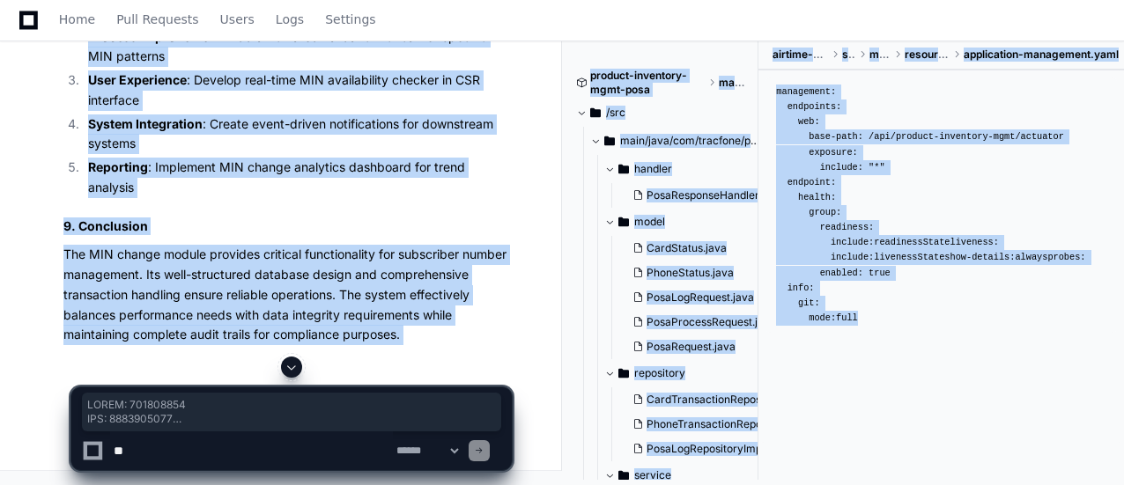
drag, startPoint x: 74, startPoint y: 290, endPoint x: 214, endPoint y: 364, distance: 158.4
click at [238, 360] on div at bounding box center [291, 367] width 442 height 21
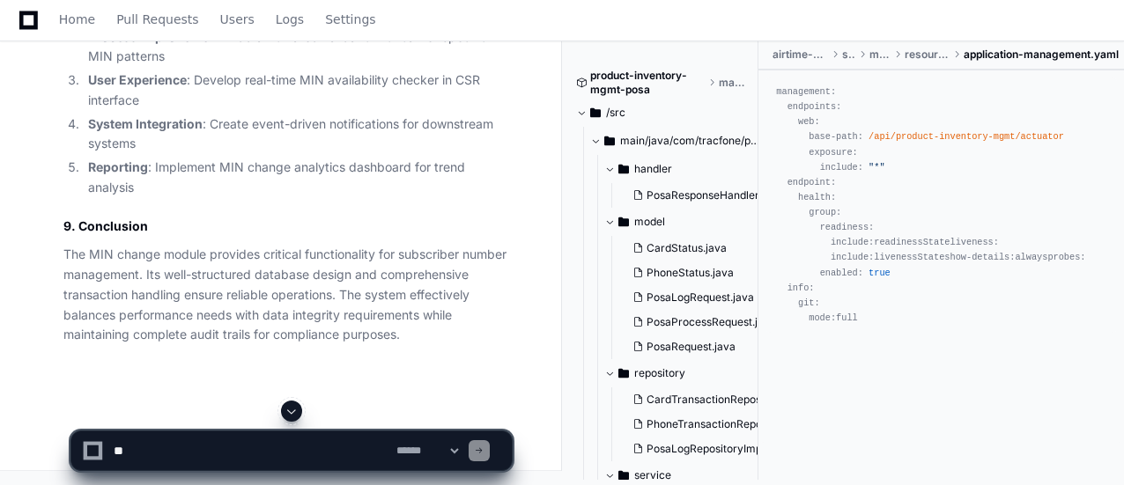
scroll to position [26611, 0]
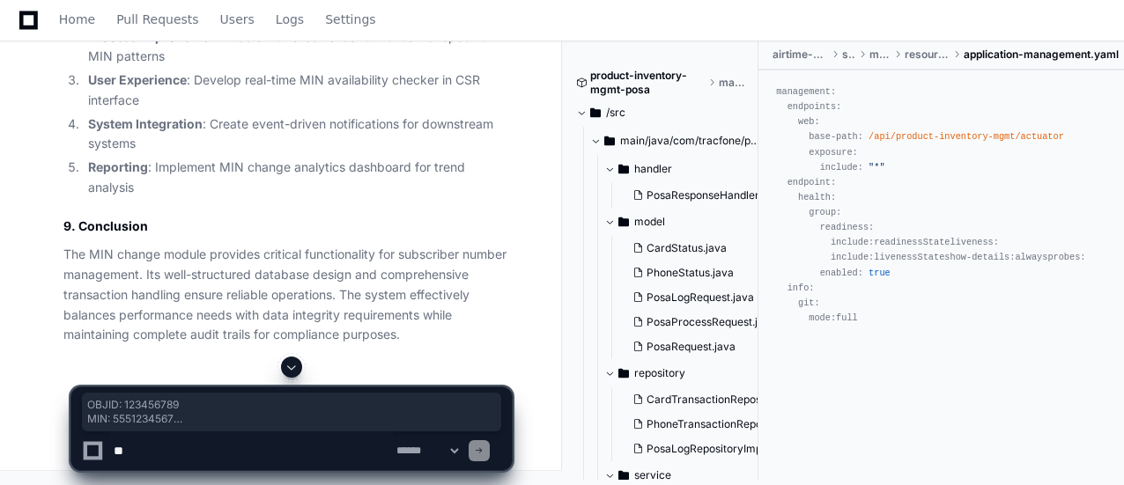
drag, startPoint x: 72, startPoint y: 115, endPoint x: 209, endPoint y: 201, distance: 161.6
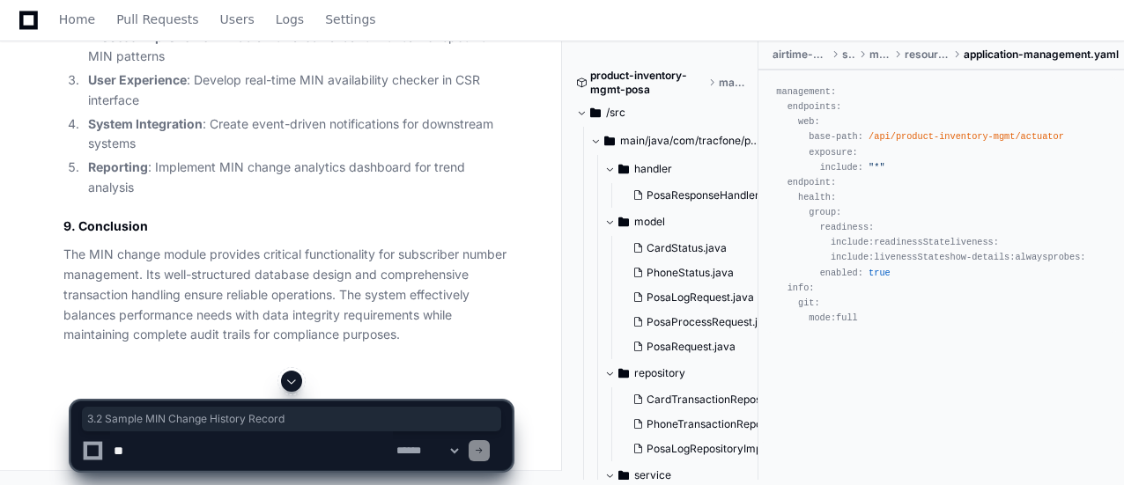
drag, startPoint x: 63, startPoint y: 244, endPoint x: 303, endPoint y: 248, distance: 239.7
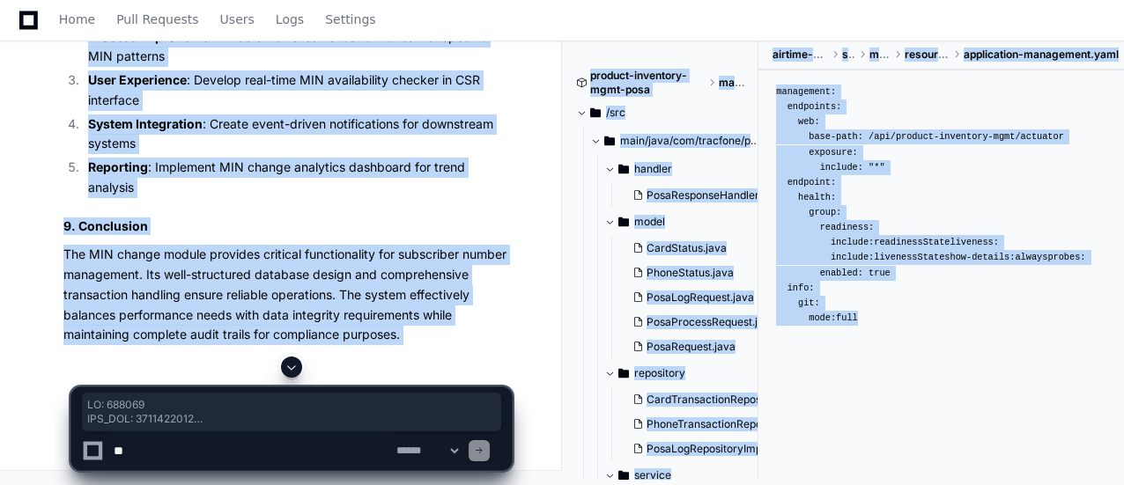
drag, startPoint x: 74, startPoint y: 275, endPoint x: 204, endPoint y: 374, distance: 163.3
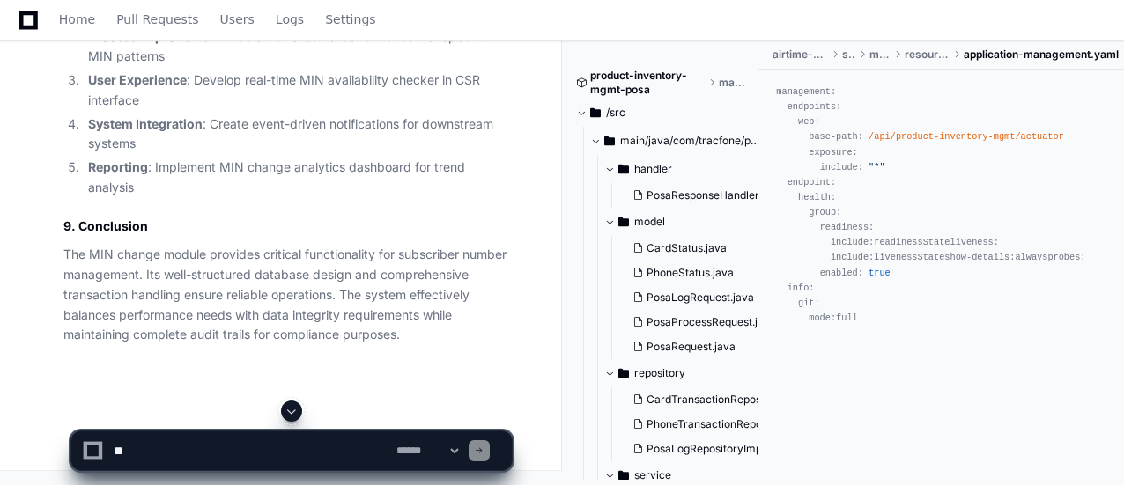
scroll to position [26787, 0]
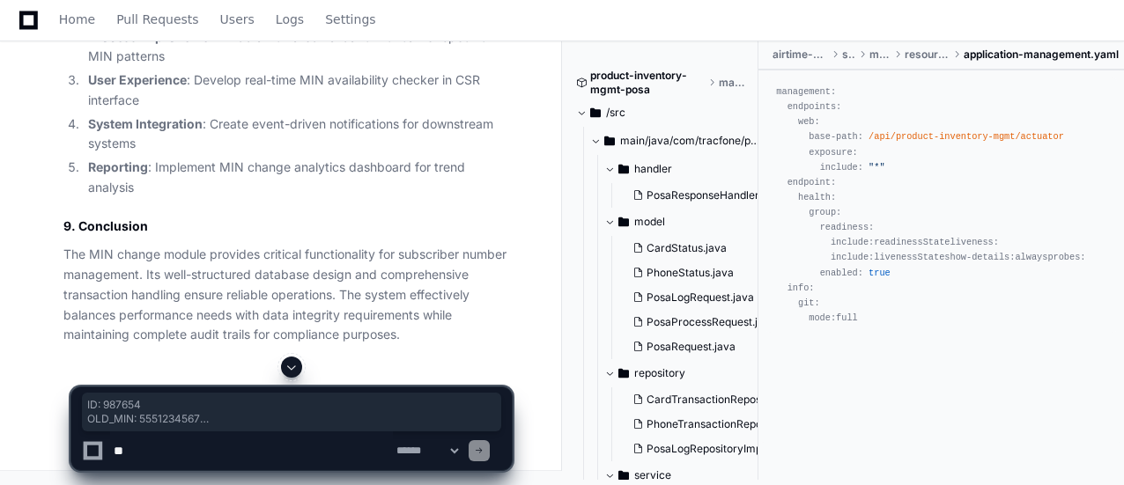
drag, startPoint x: 74, startPoint y: 98, endPoint x: 211, endPoint y: 201, distance: 171.1
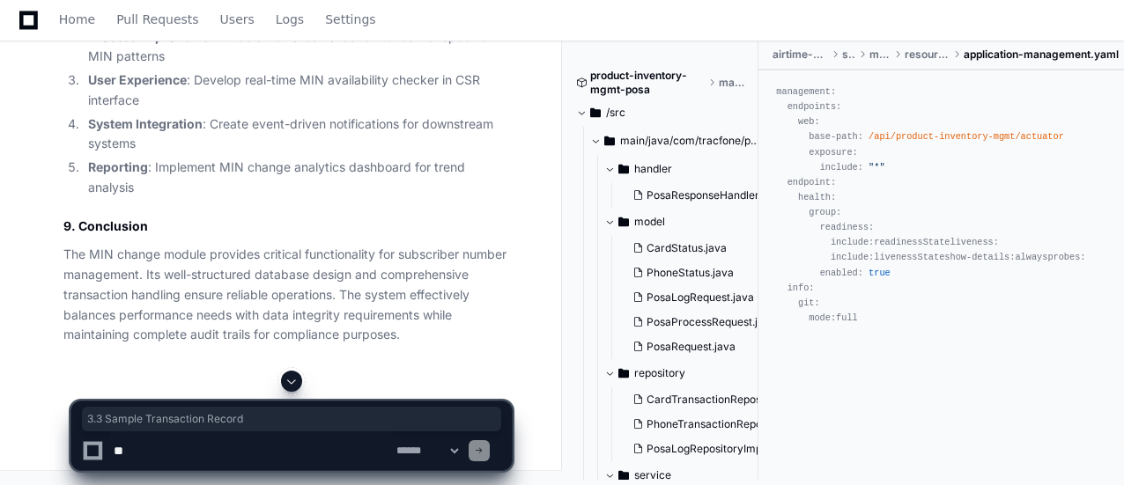
drag, startPoint x: 63, startPoint y: 249, endPoint x: 257, endPoint y: 251, distance: 194.7
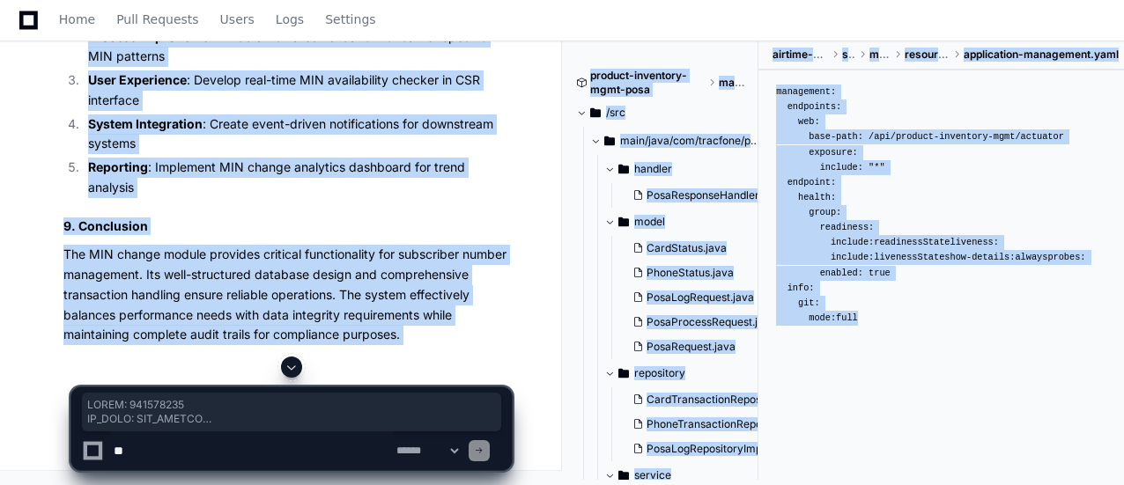
drag, startPoint x: 72, startPoint y: 276, endPoint x: 174, endPoint y: 368, distance: 137.2
click at [278, 361] on div at bounding box center [291, 367] width 442 height 21
drag, startPoint x: 70, startPoint y: 274, endPoint x: 175, endPoint y: 368, distance: 141.0
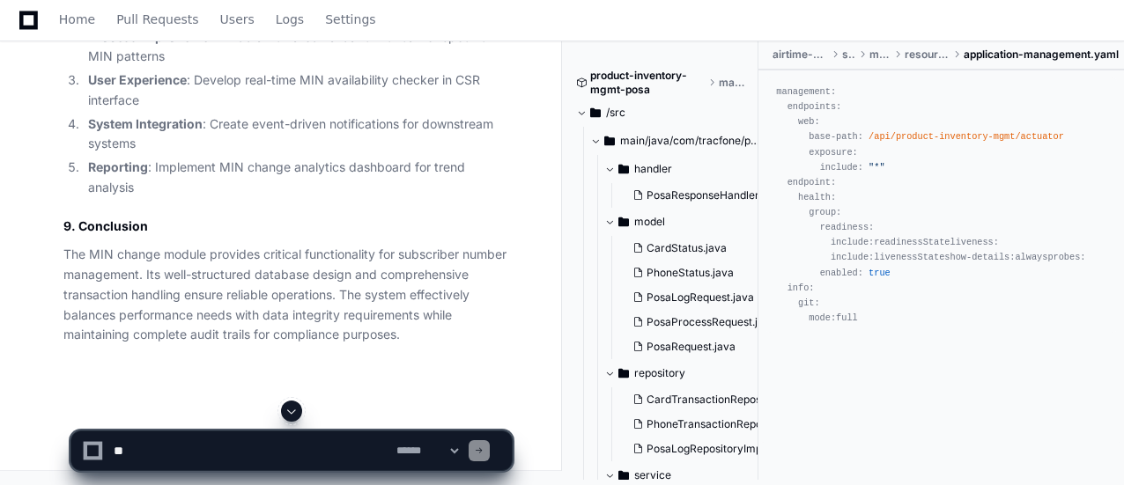
scroll to position [26928, 0]
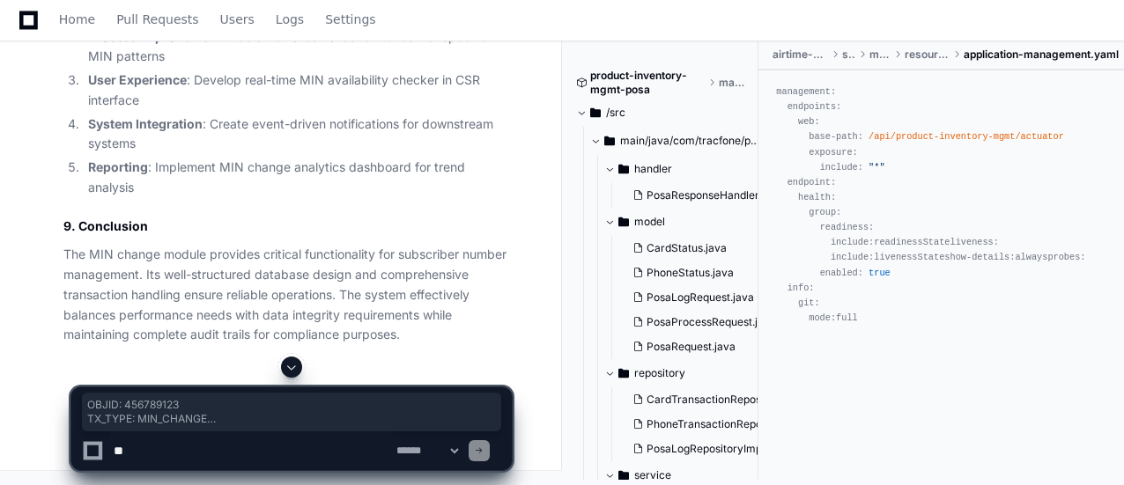
drag, startPoint x: 73, startPoint y: 133, endPoint x: 173, endPoint y: 226, distance: 136.5
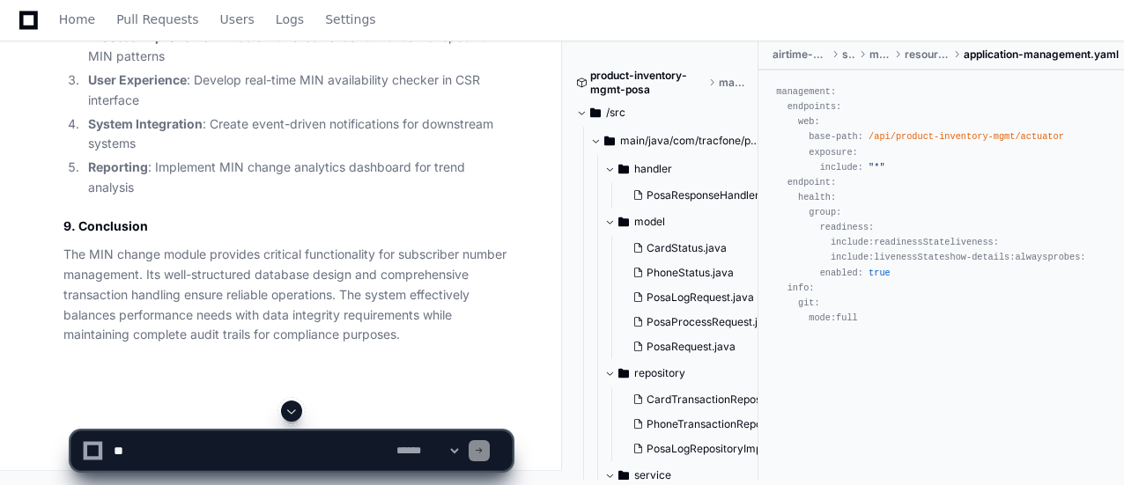
scroll to position [27069, 0]
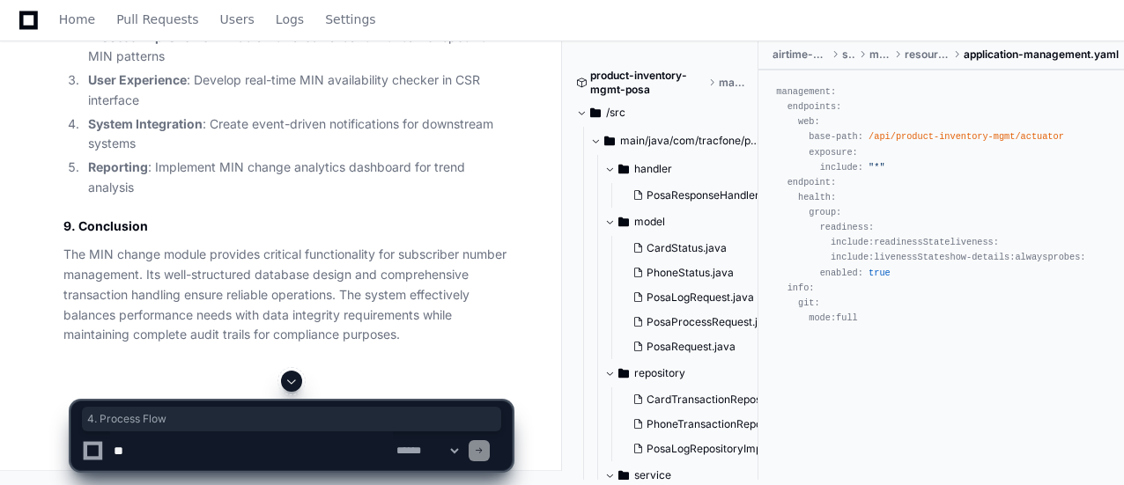
drag, startPoint x: 63, startPoint y: 129, endPoint x: 157, endPoint y: 130, distance: 93.4
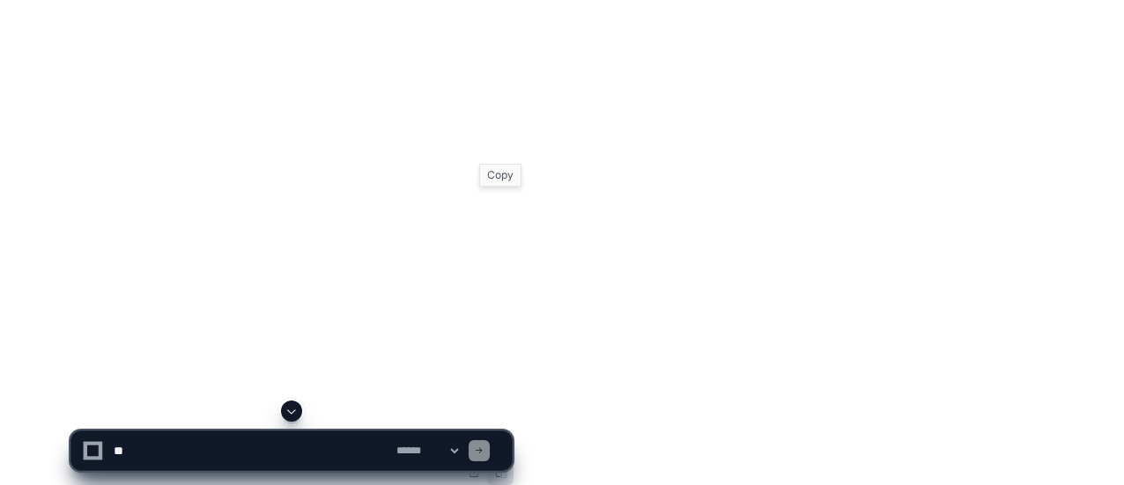
click at [505, 459] on button at bounding box center [500, 472] width 26 height 26
click at [476, 459] on button at bounding box center [474, 472] width 26 height 26
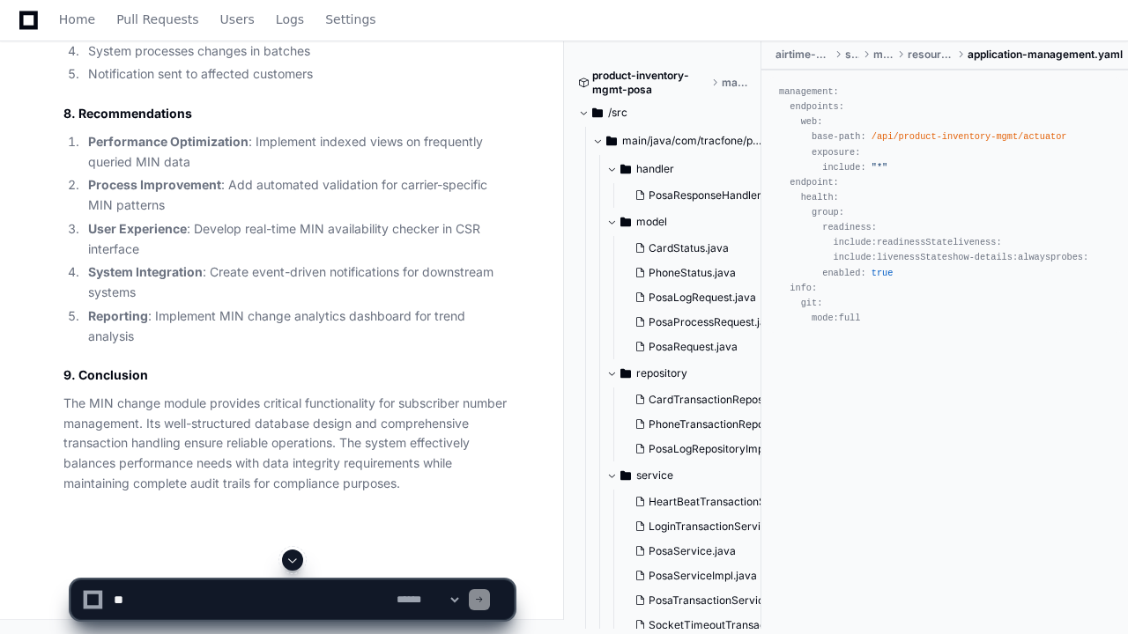
drag, startPoint x: 438, startPoint y: 217, endPoint x: 438, endPoint y: 323, distance: 106.6
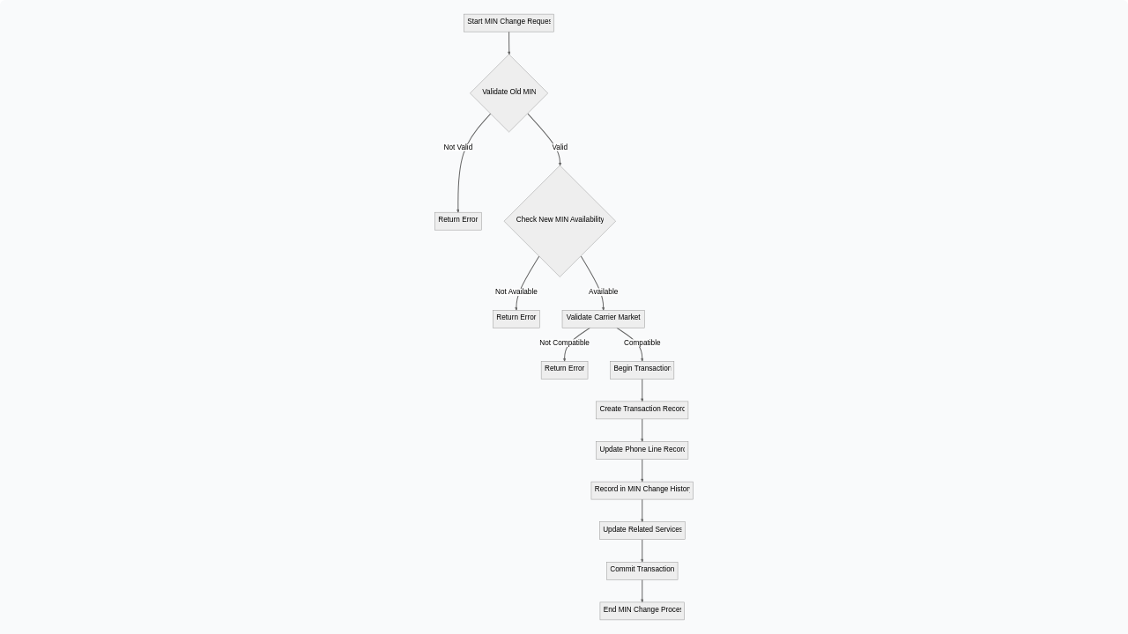
click at [438, 323] on img at bounding box center [564, 317] width 1128 height 634
click at [809, 245] on img at bounding box center [564, 317] width 1128 height 634
click at [717, 177] on img at bounding box center [564, 317] width 1128 height 634
click at [781, 319] on img at bounding box center [564, 317] width 1128 height 634
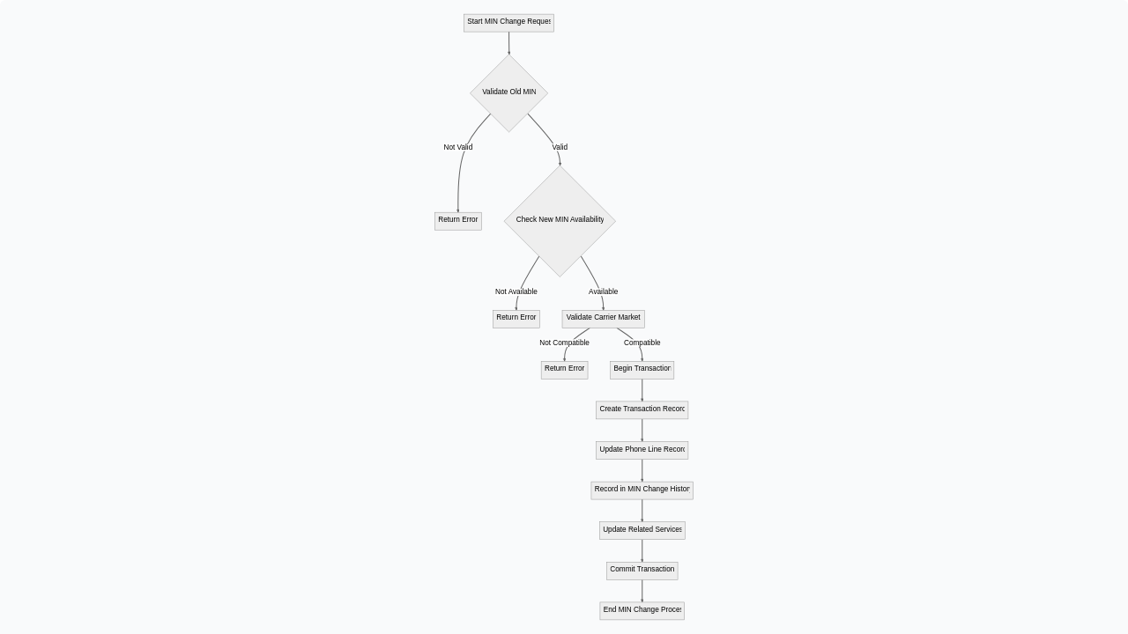
click at [781, 319] on img at bounding box center [564, 317] width 1128 height 634
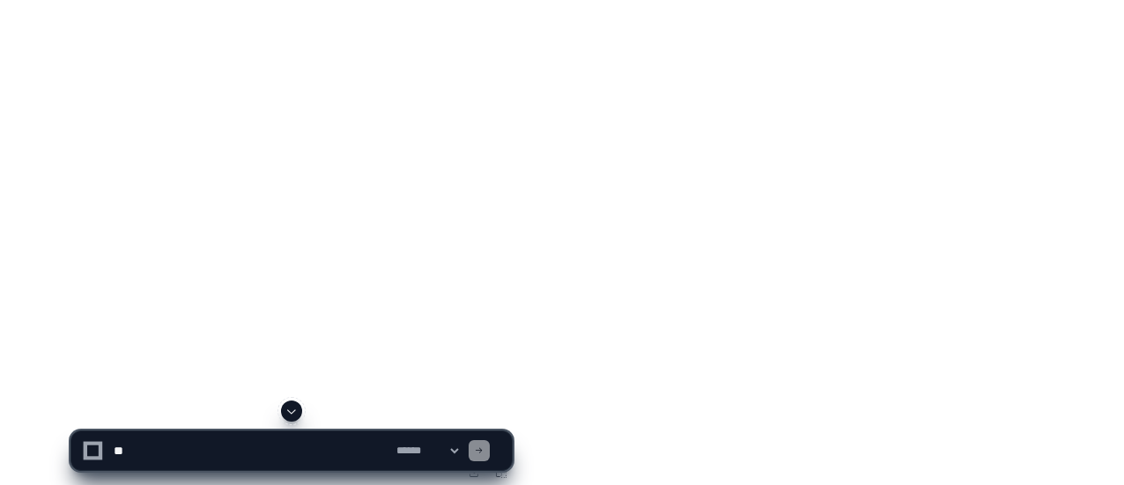
drag, startPoint x: 378, startPoint y: 200, endPoint x: 378, endPoint y: 307, distance: 106.6
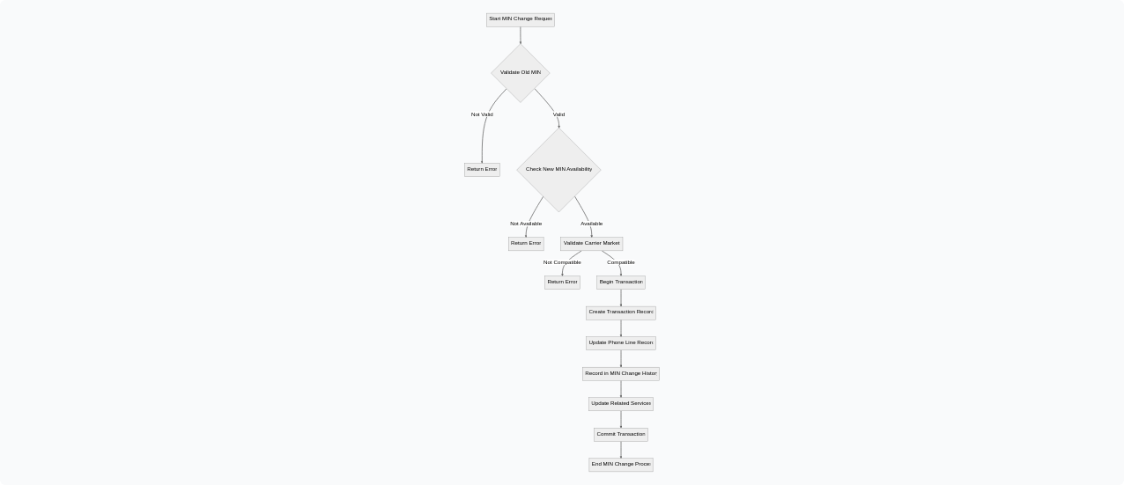
click at [378, 307] on img at bounding box center [562, 242] width 1124 height 485
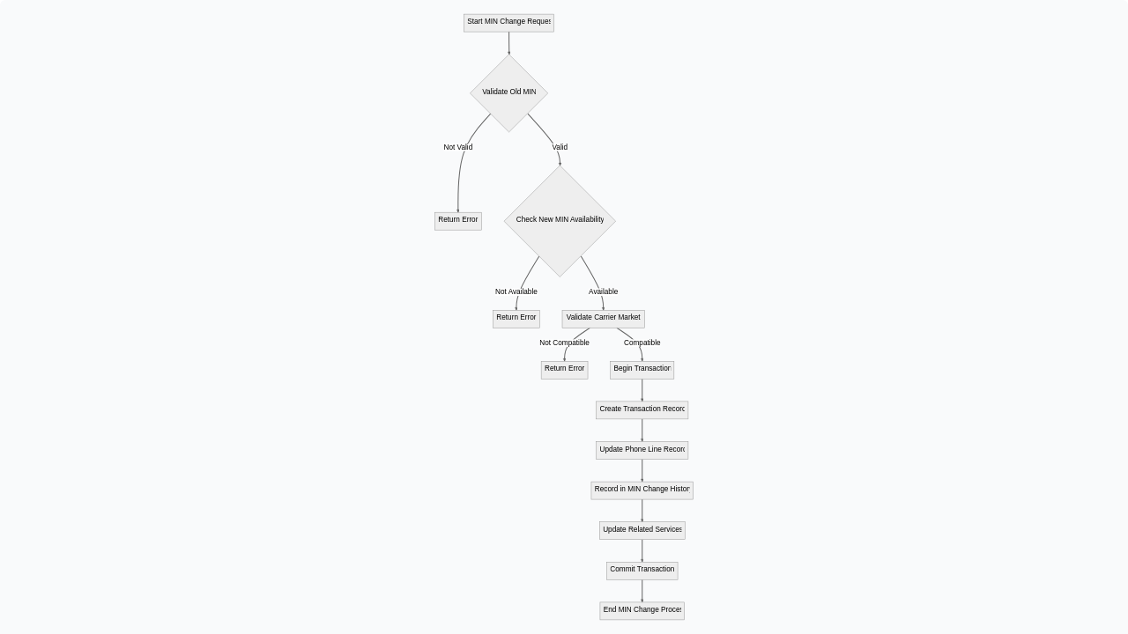
click at [707, 238] on img at bounding box center [564, 317] width 1128 height 634
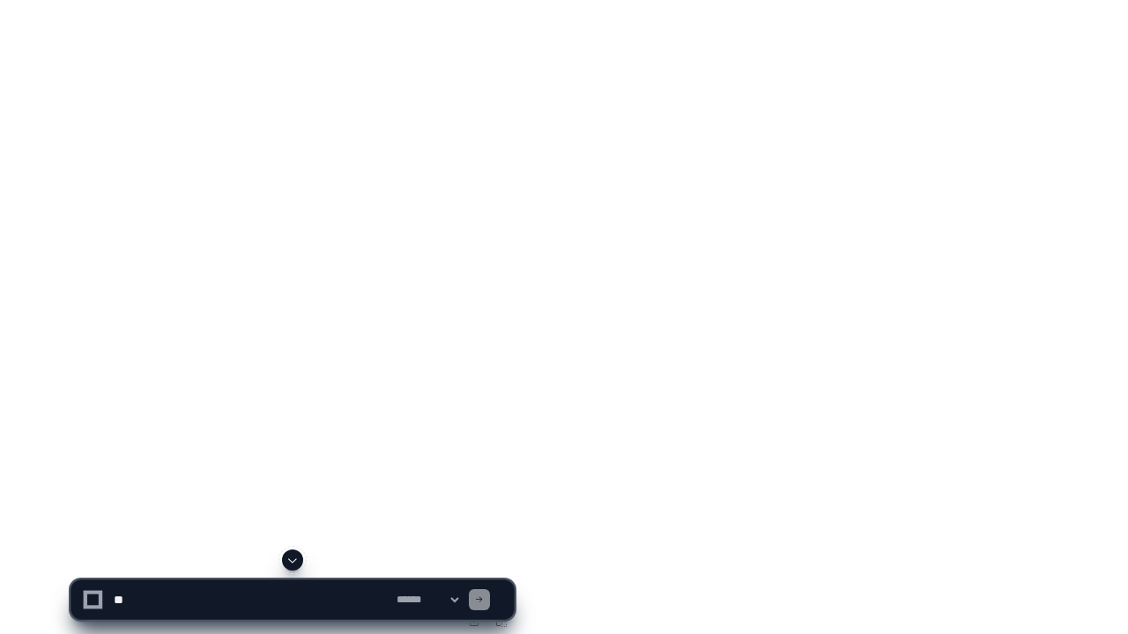
drag, startPoint x: 372, startPoint y: 239, endPoint x: 372, endPoint y: 345, distance: 106.6
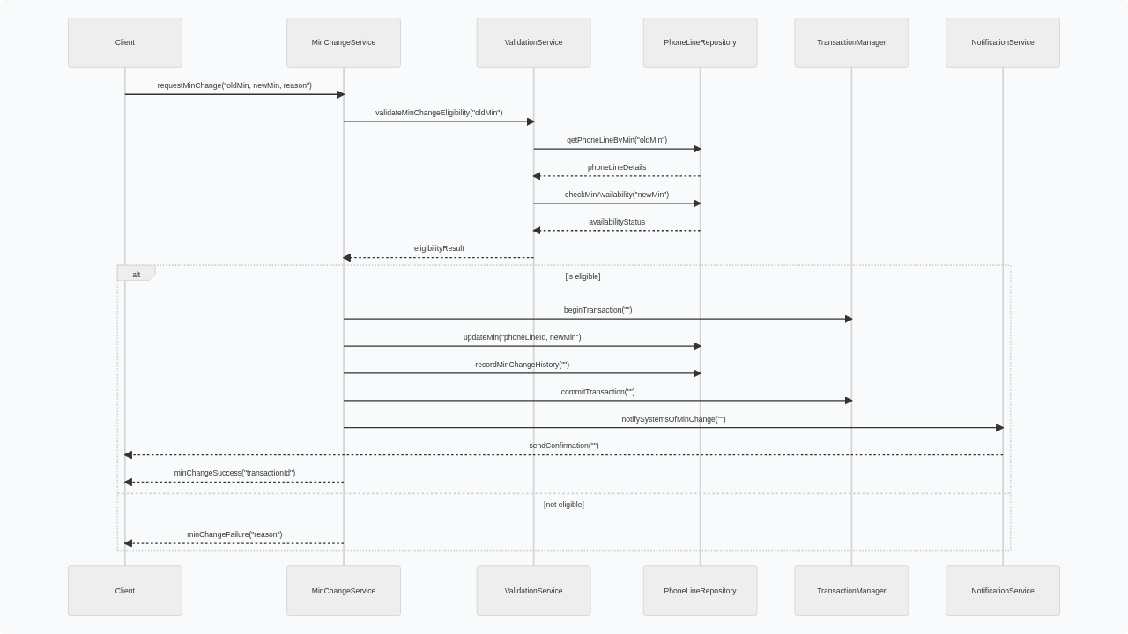
click at [372, 345] on img at bounding box center [564, 317] width 1128 height 634
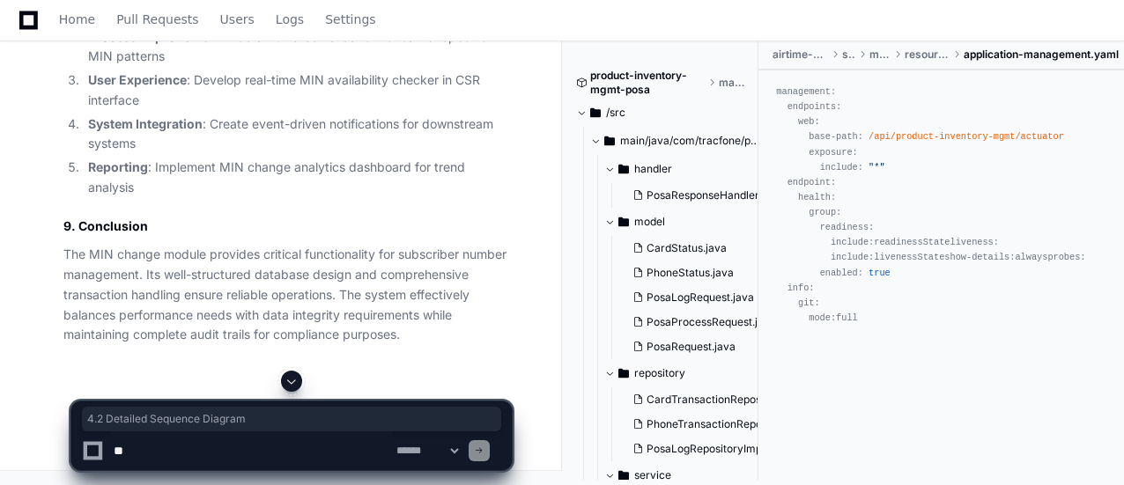
drag, startPoint x: 63, startPoint y: 81, endPoint x: 255, endPoint y: 82, distance: 191.2
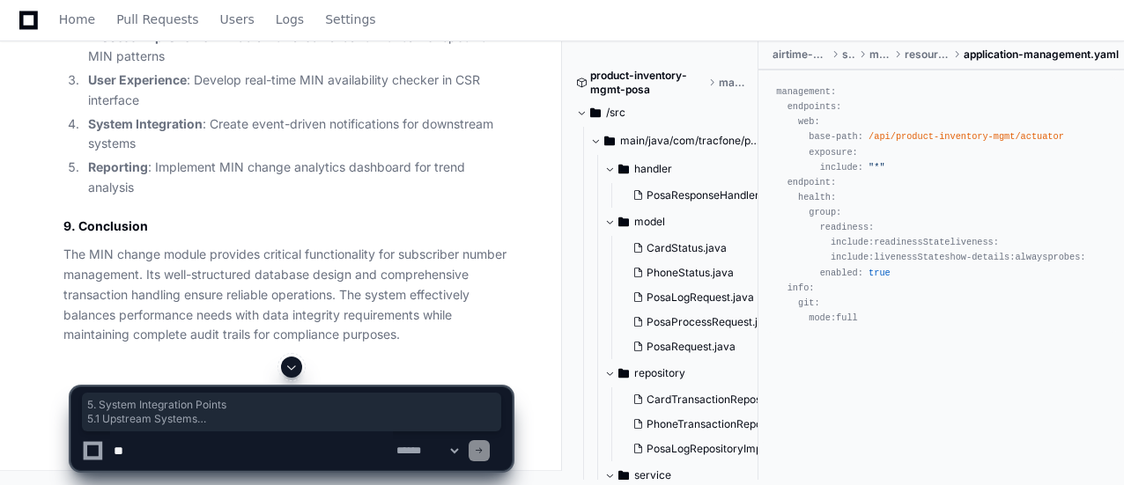
drag, startPoint x: 63, startPoint y: 174, endPoint x: 425, endPoint y: 273, distance: 375.5
drag, startPoint x: 62, startPoint y: 312, endPoint x: 93, endPoint y: 355, distance: 53.6
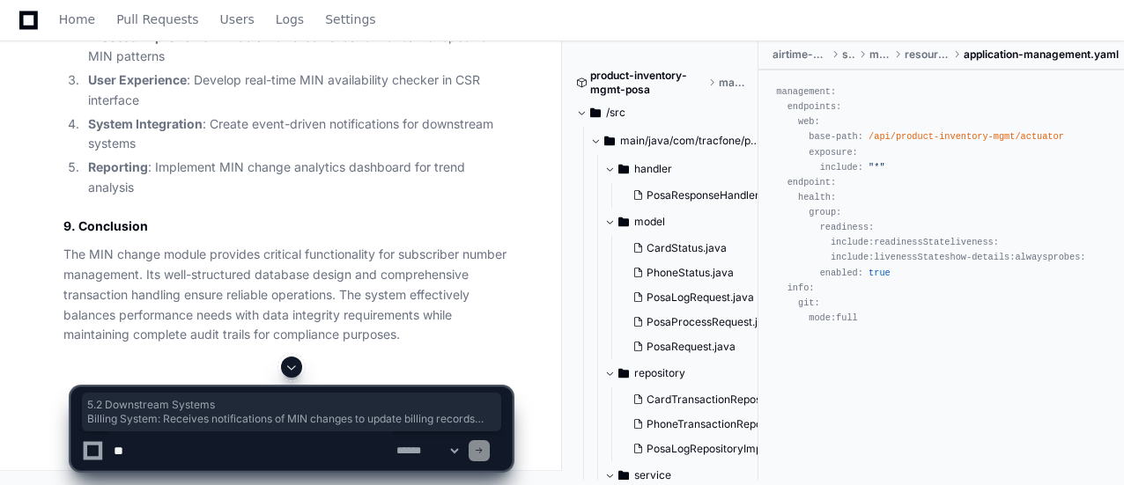
drag, startPoint x: 63, startPoint y: 205, endPoint x: 502, endPoint y: 322, distance: 454.7
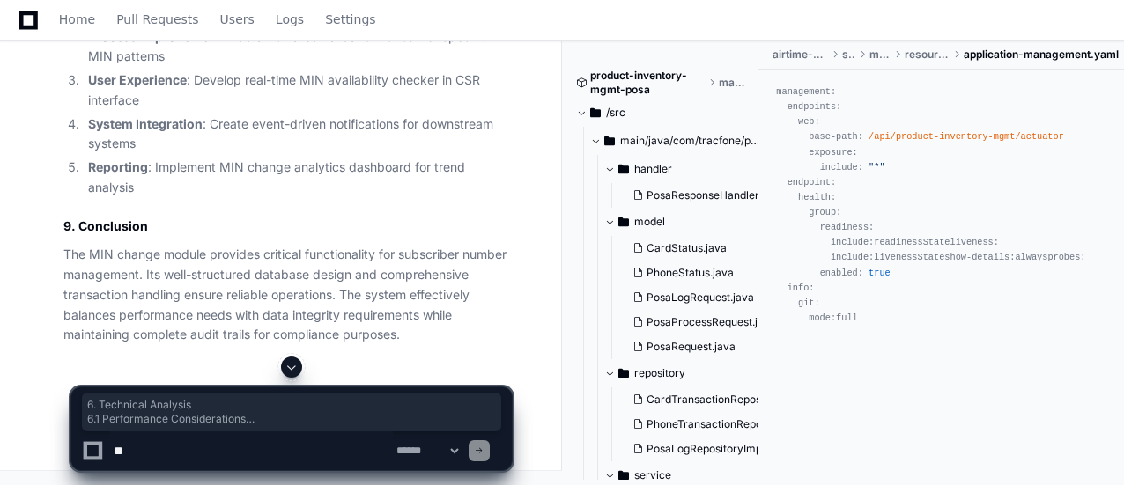
drag, startPoint x: 63, startPoint y: 76, endPoint x: 160, endPoint y: 224, distance: 176.9
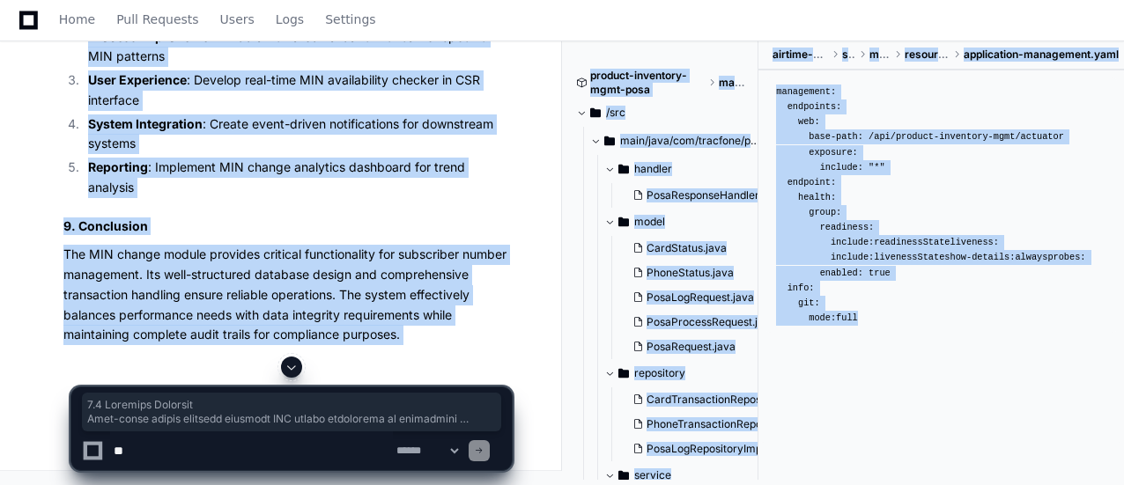
drag, startPoint x: 63, startPoint y: 255, endPoint x: 144, endPoint y: 364, distance: 135.5
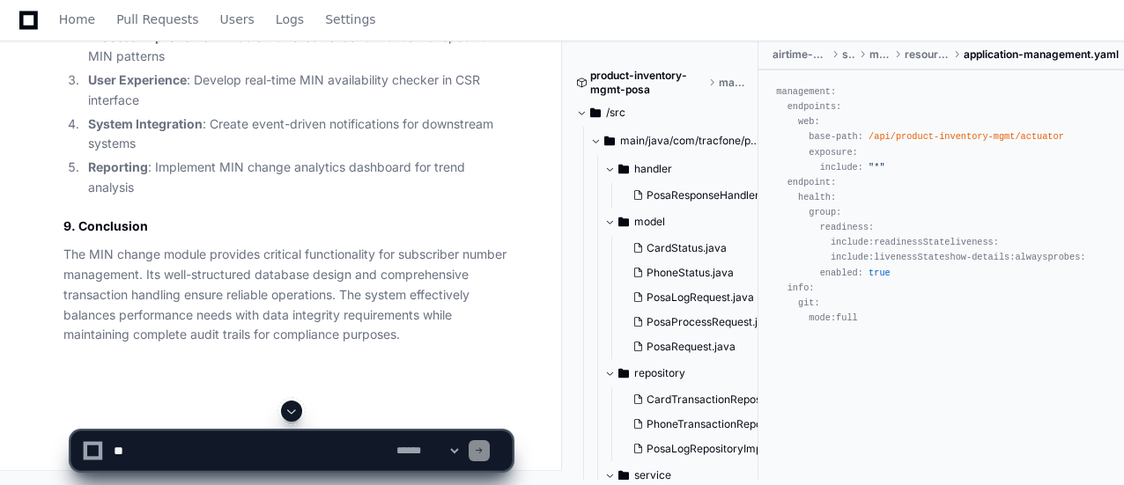
scroll to position [29043, 0]
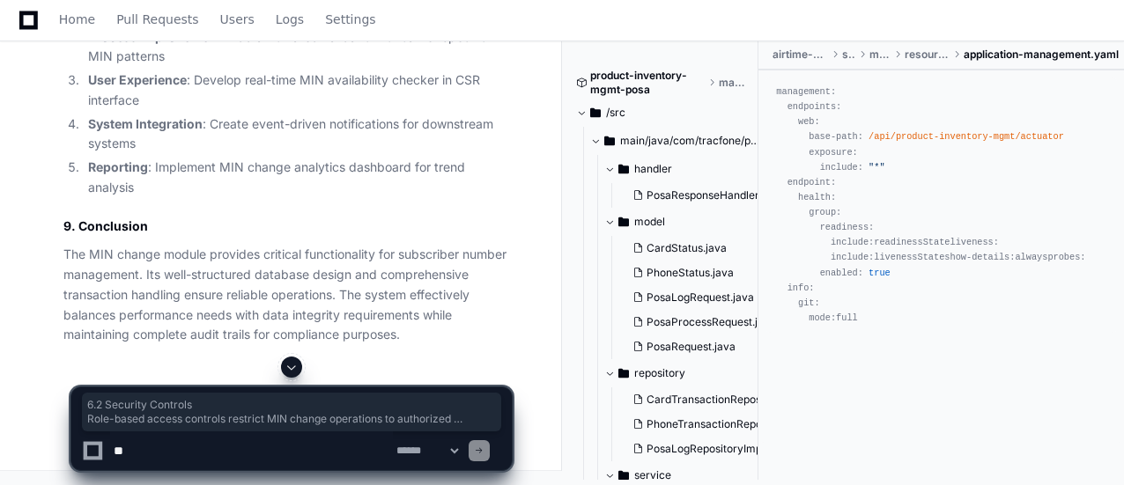
drag, startPoint x: 63, startPoint y: 76, endPoint x: 136, endPoint y: 214, distance: 156.0
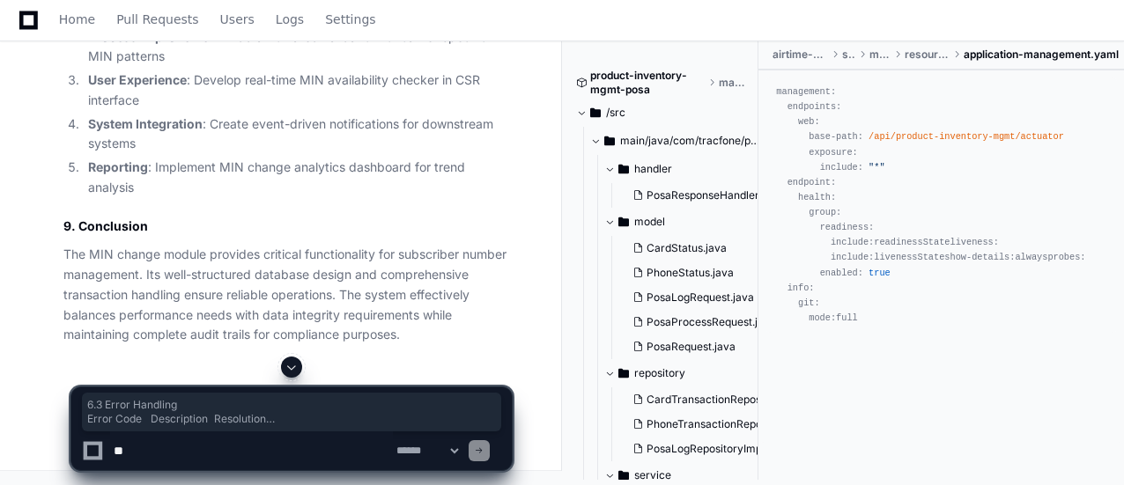
drag, startPoint x: 62, startPoint y: 74, endPoint x: 377, endPoint y: 329, distance: 405.9
